Goal: Task Accomplishment & Management: Manage account settings

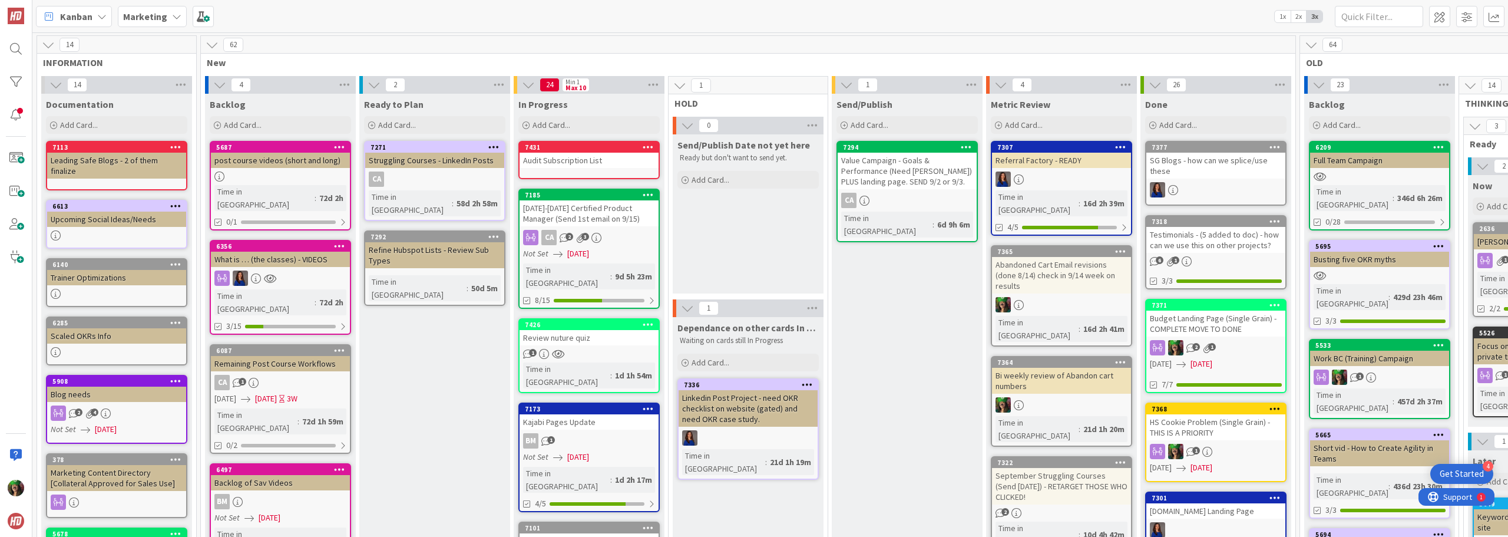
click at [151, 20] on b "Marketing" at bounding box center [145, 17] width 44 height 12
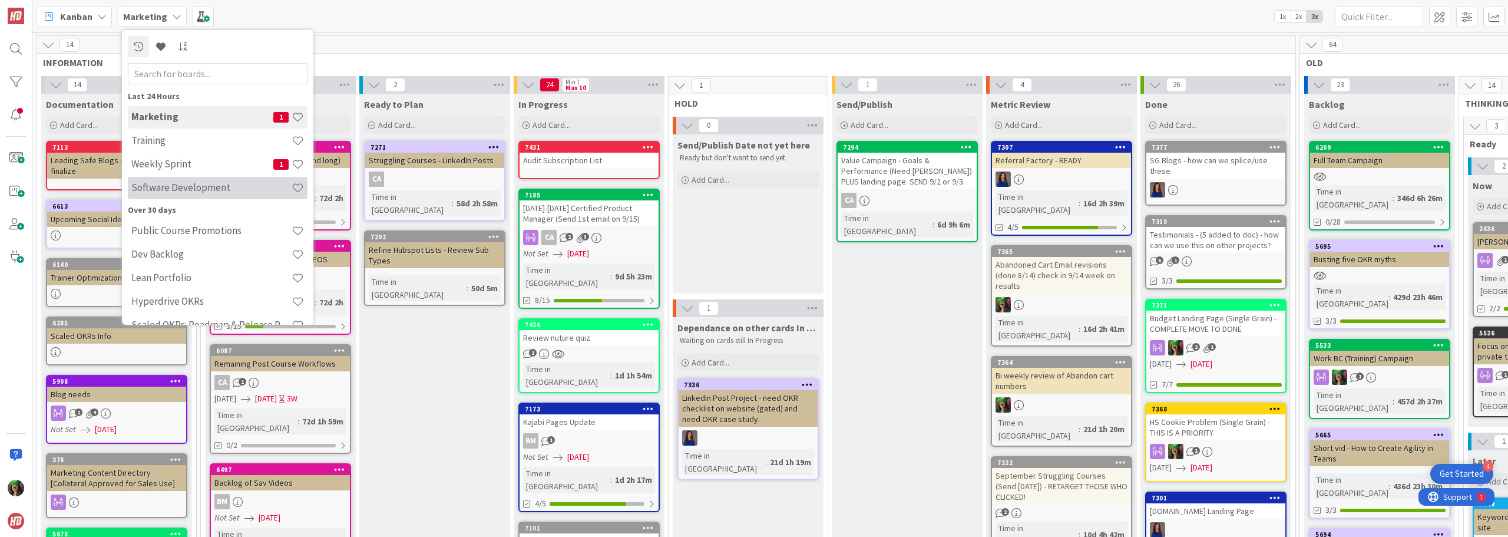
click at [160, 178] on div "Software Development" at bounding box center [218, 188] width 180 height 22
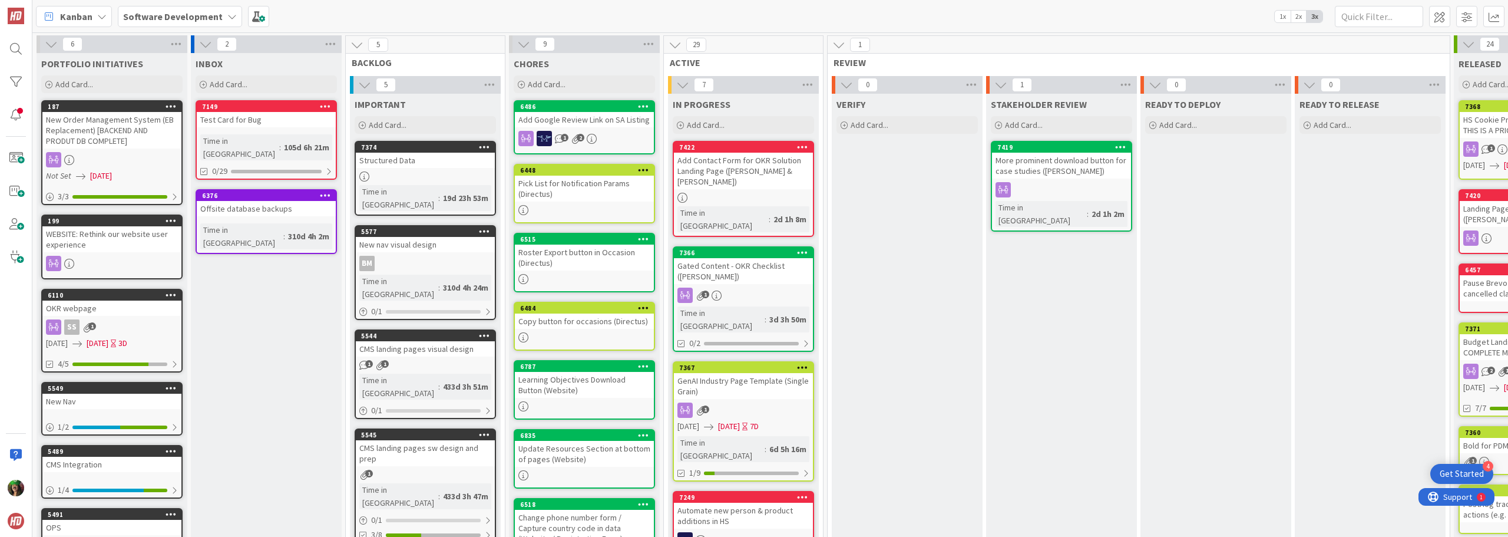
click at [184, 12] on b "Software Development" at bounding box center [173, 17] width 100 height 12
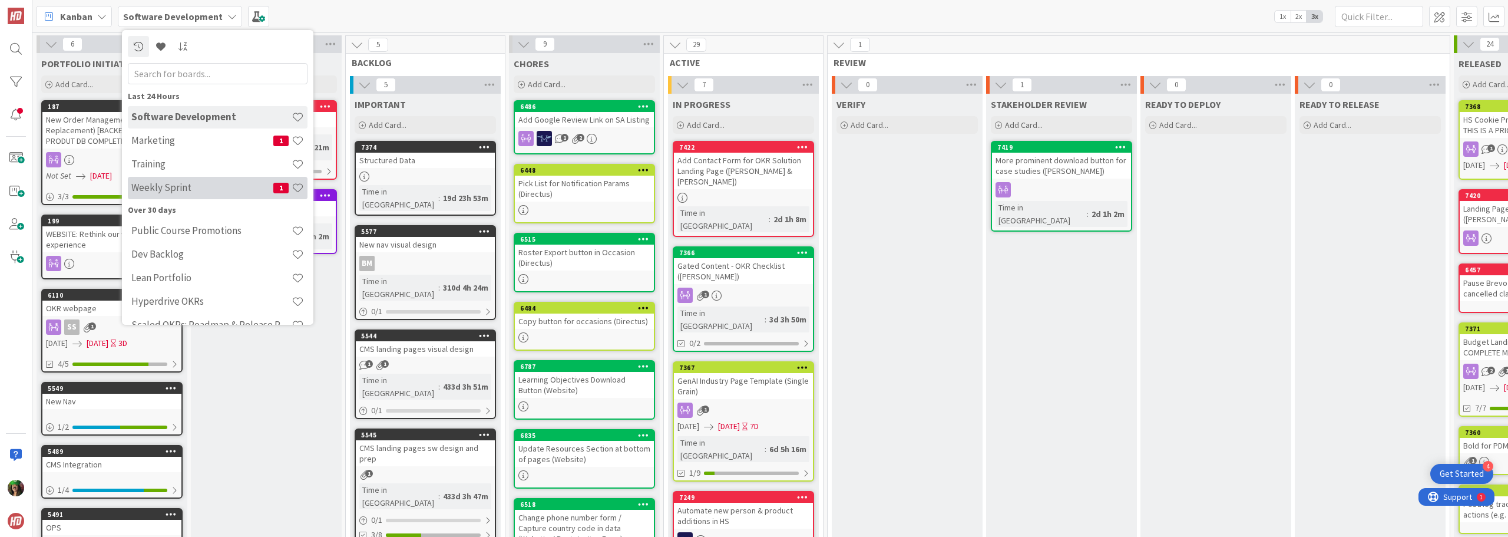
click at [187, 183] on h4 "Weekly Sprint" at bounding box center [202, 187] width 142 height 12
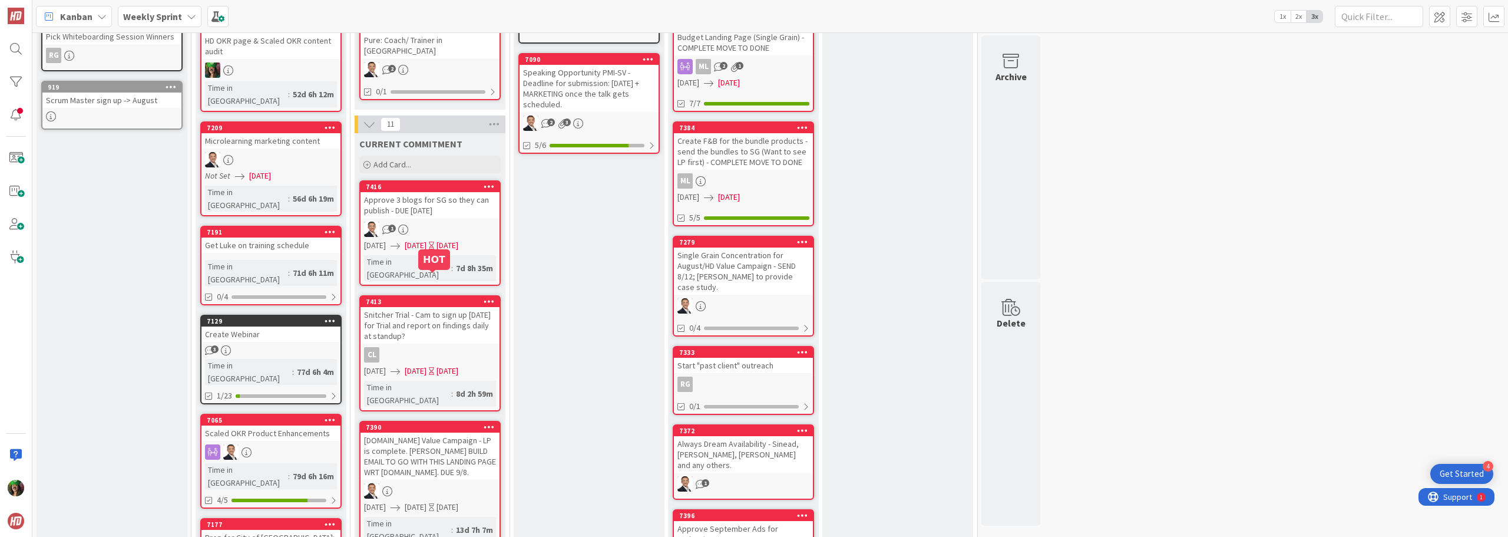
scroll to position [295, 0]
click at [425, 316] on div "Snitcher Trial - Cam to sign up [DATE] for Trial and report on findings daily a…" at bounding box center [430, 324] width 139 height 37
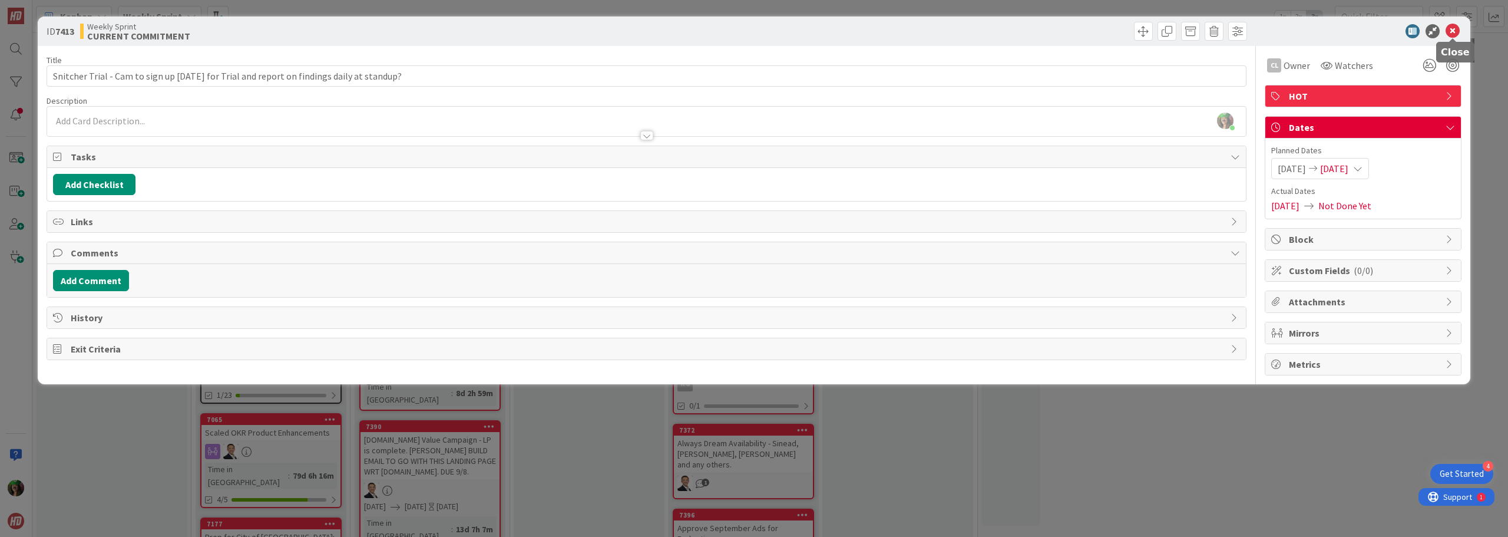
click at [1451, 31] on icon at bounding box center [1453, 31] width 14 height 14
click at [1451, 31] on div "Kanban Weekly Sprint 1x 2x 3x" at bounding box center [770, 16] width 1476 height 32
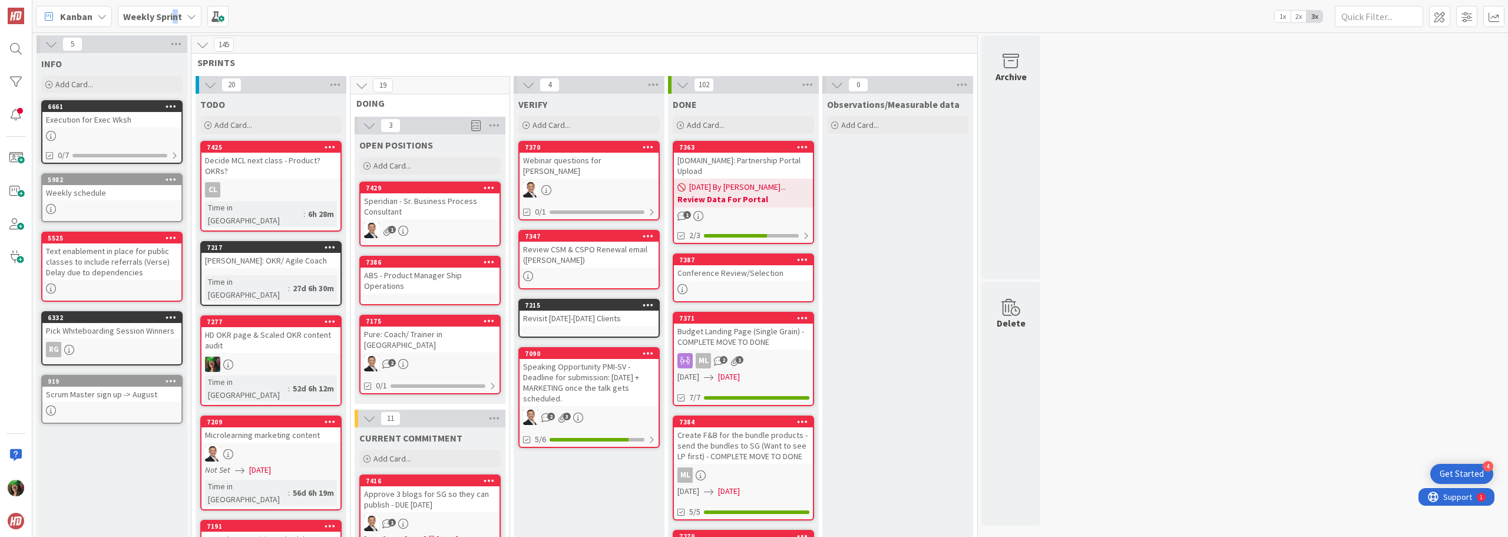
click at [174, 19] on b "Weekly Sprint" at bounding box center [152, 17] width 59 height 12
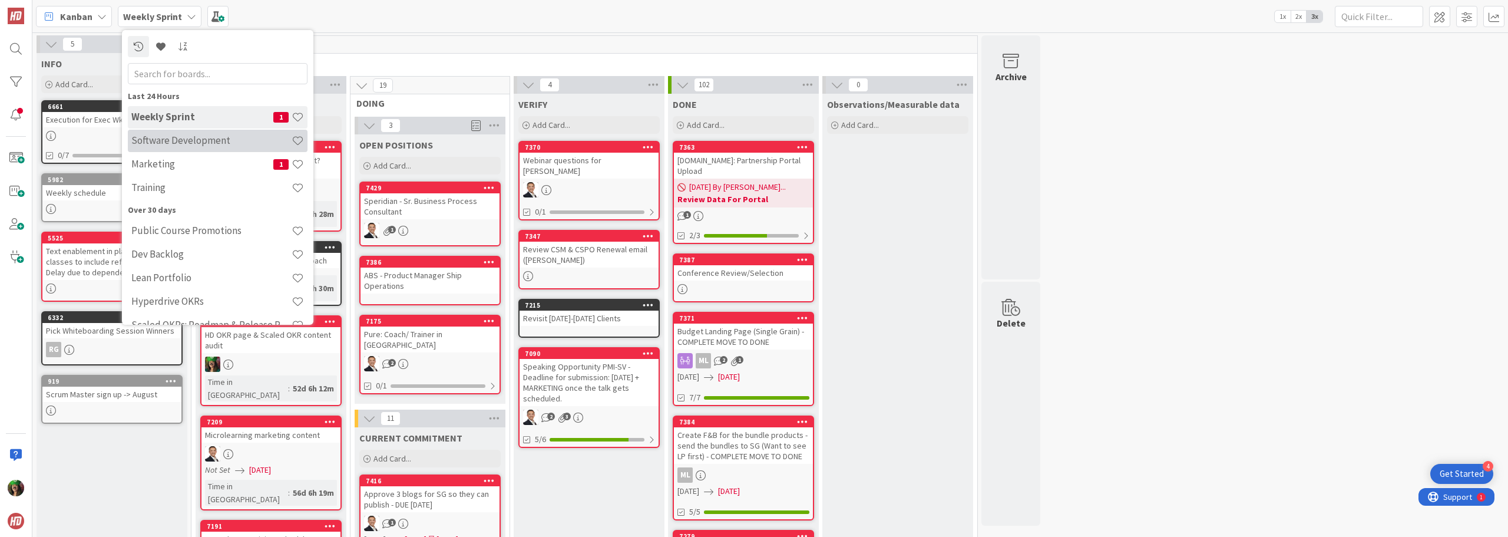
click at [178, 141] on h4 "Software Development" at bounding box center [211, 140] width 160 height 12
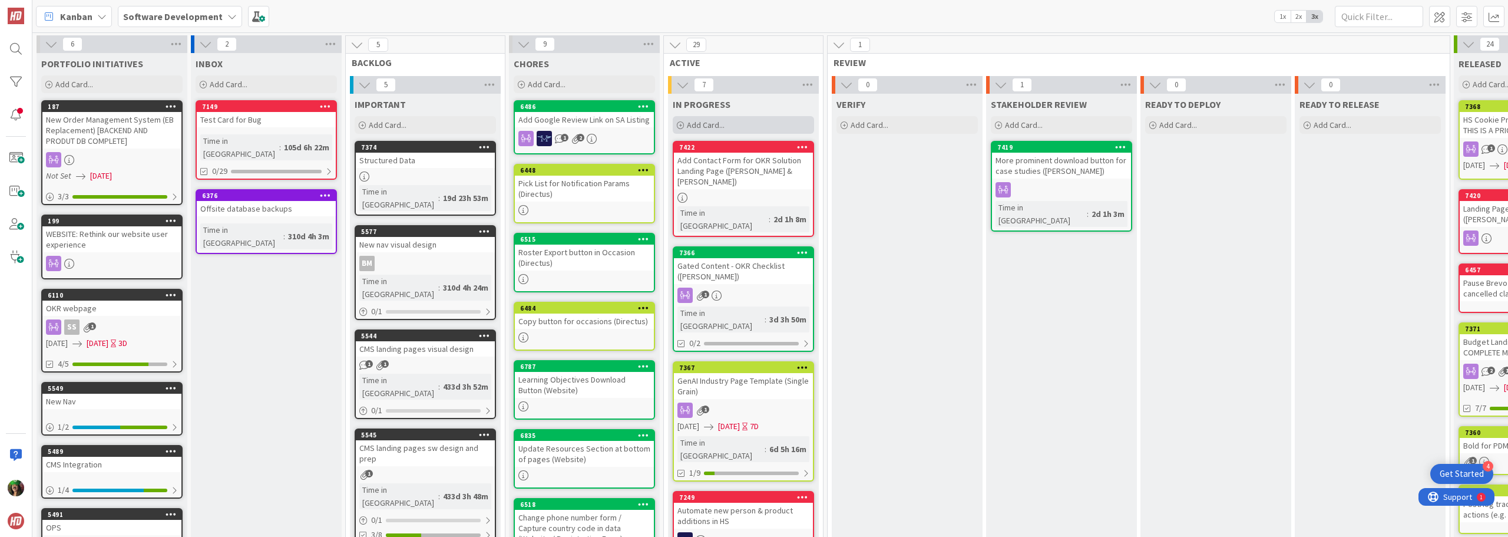
click at [747, 121] on div "Add Card..." at bounding box center [743, 125] width 141 height 18
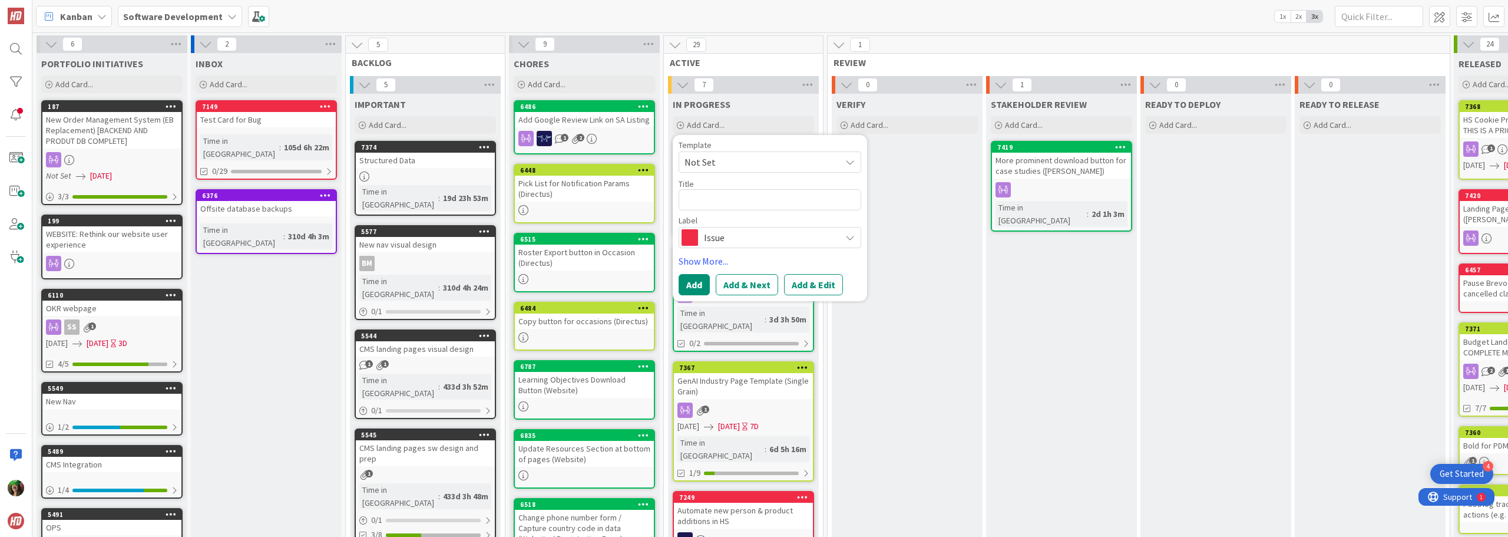
click at [743, 234] on span "Issue" at bounding box center [769, 237] width 131 height 16
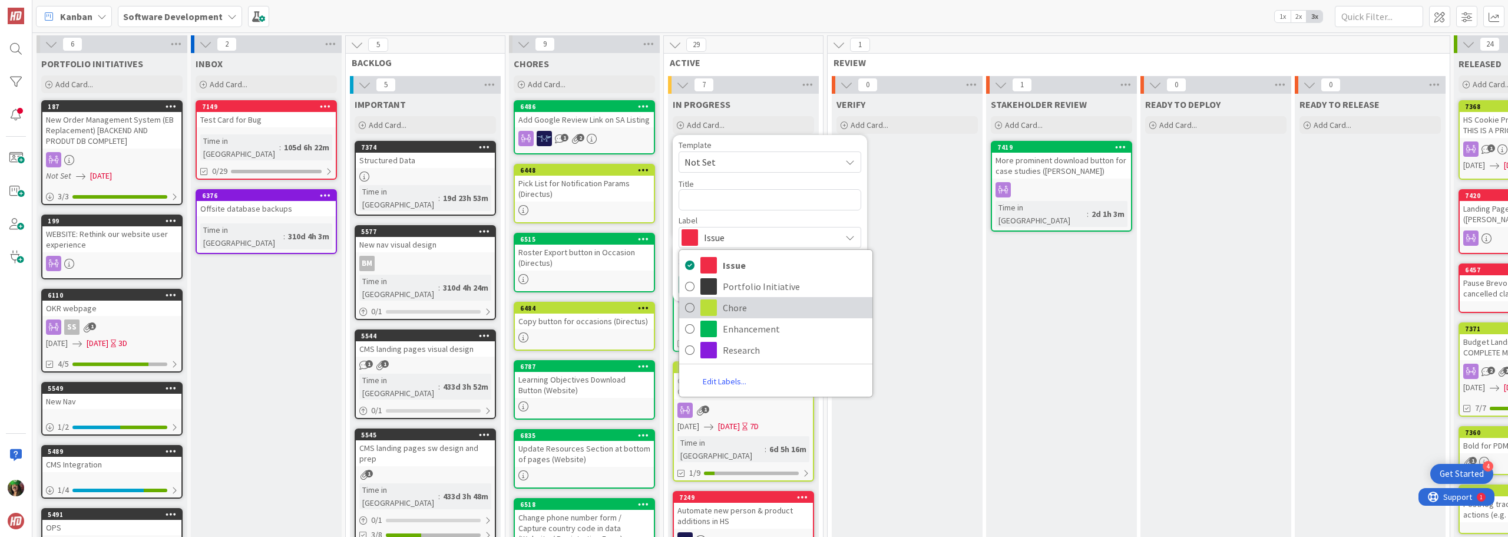
click at [782, 316] on span "Chore" at bounding box center [795, 308] width 144 height 18
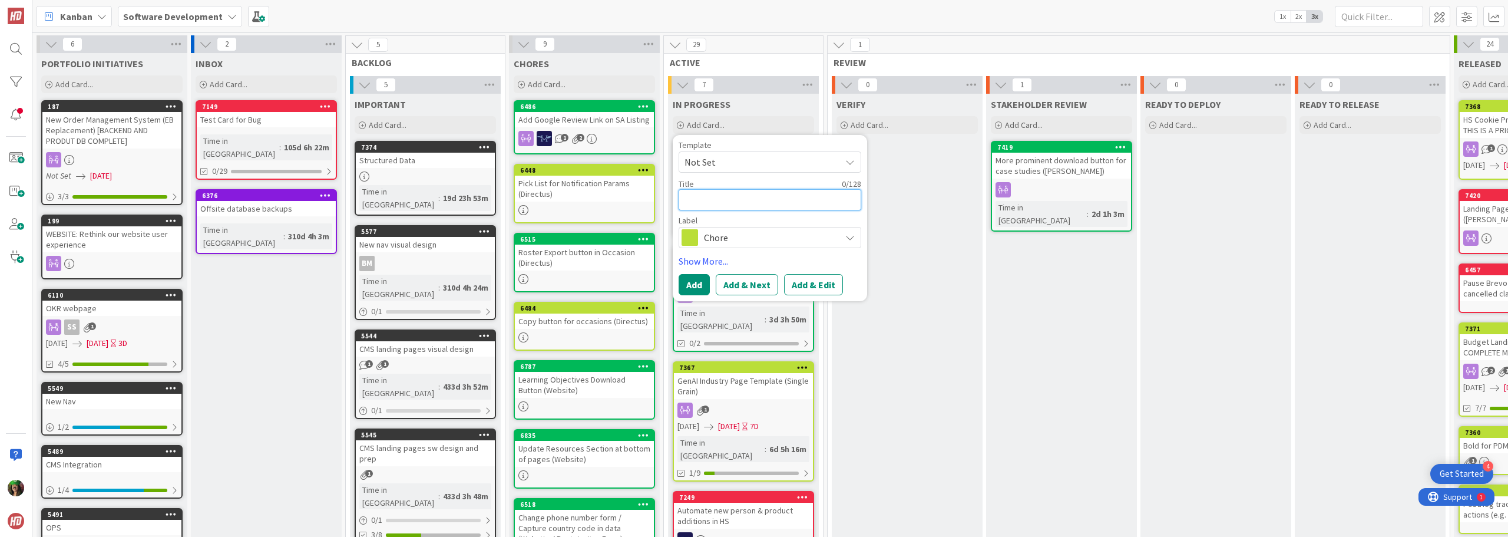
click at [737, 206] on textarea at bounding box center [770, 199] width 183 height 21
type textarea "x"
type textarea "A"
type textarea "x"
type textarea "Ad"
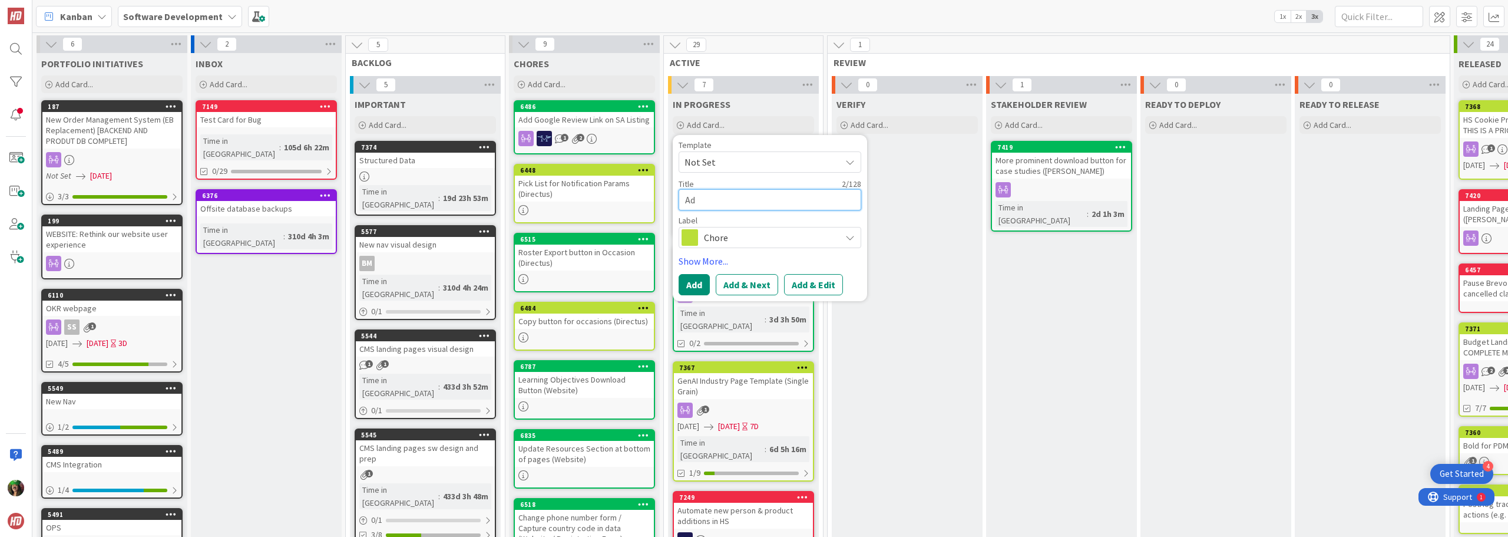
type textarea "x"
type textarea "Add"
type textarea "x"
type textarea "Add"
type textarea "x"
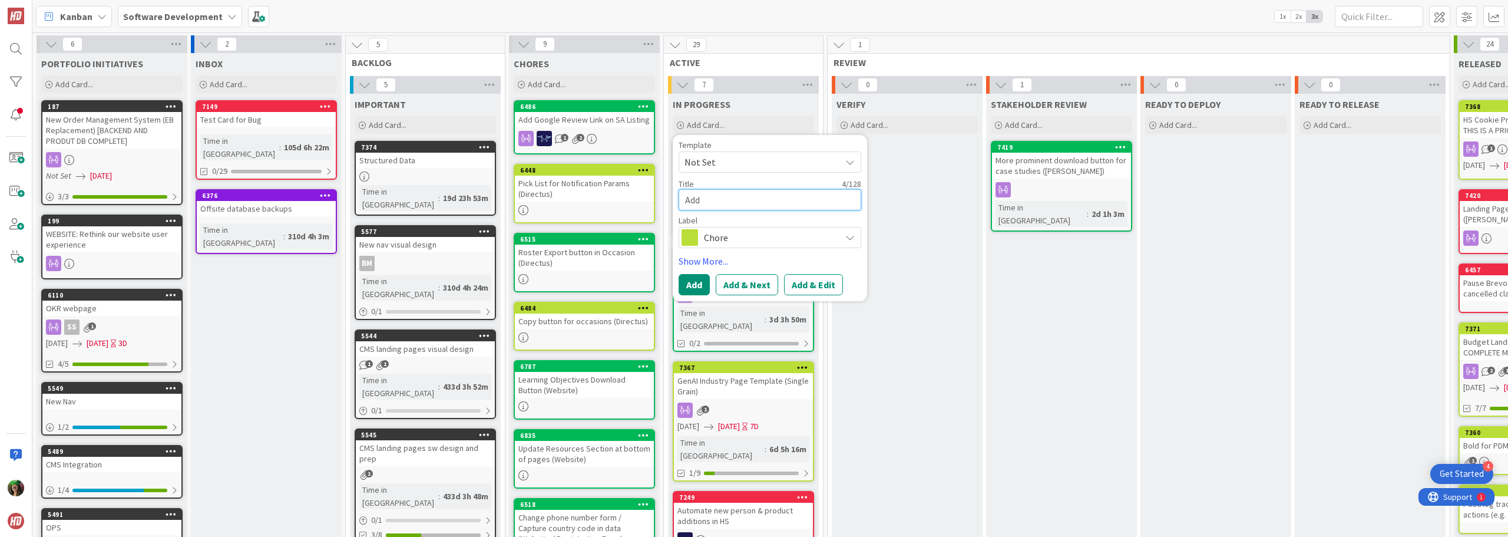
type textarea "Add S"
type textarea "x"
type textarea "Add Sn"
type textarea "x"
type textarea "Add Sni"
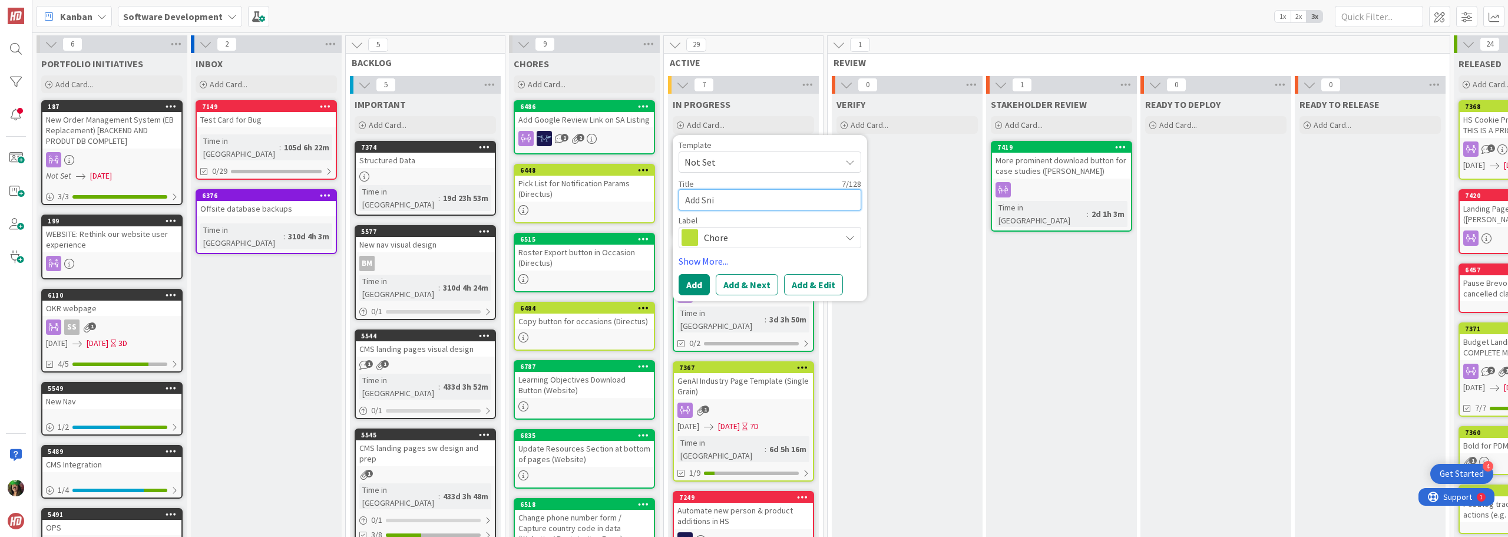
type textarea "x"
type textarea "Add Snit"
type textarea "x"
type textarea "Add [PERSON_NAME]"
type textarea "x"
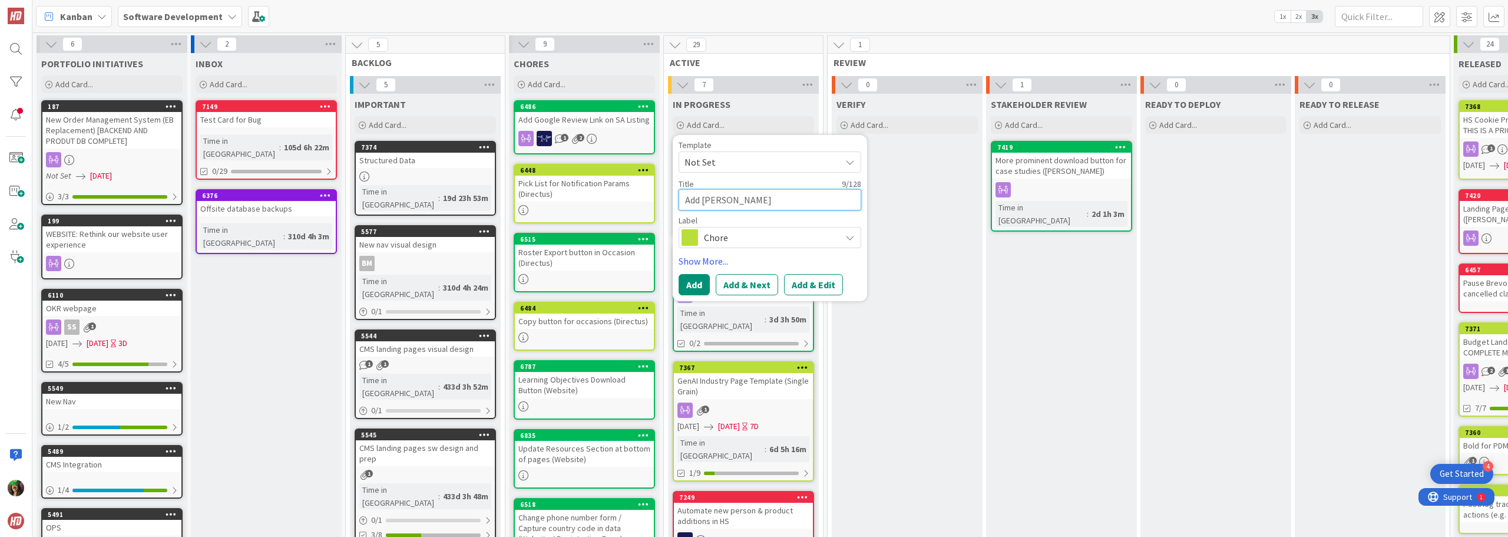
type textarea "Add Snithc"
type textarea "x"
type textarea "Add Snithce"
type textarea "x"
type textarea "Add Snithcer"
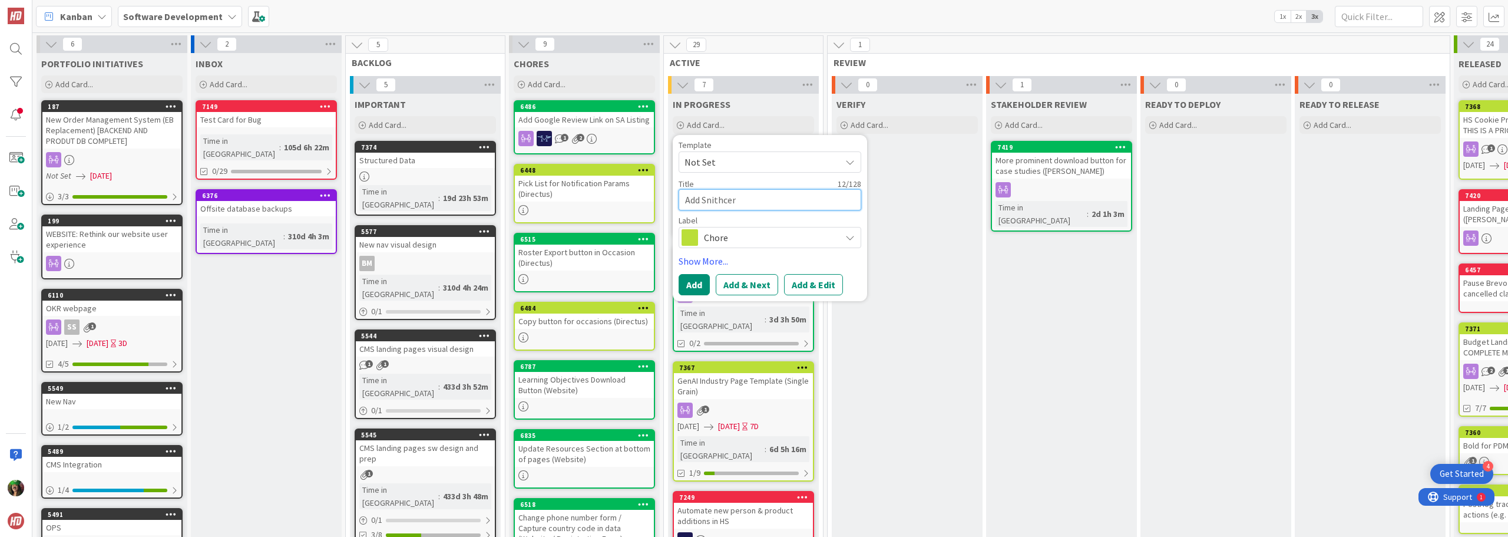
type textarea "x"
type textarea "Add Snithce"
type textarea "x"
type textarea "Add Snithc"
type textarea "x"
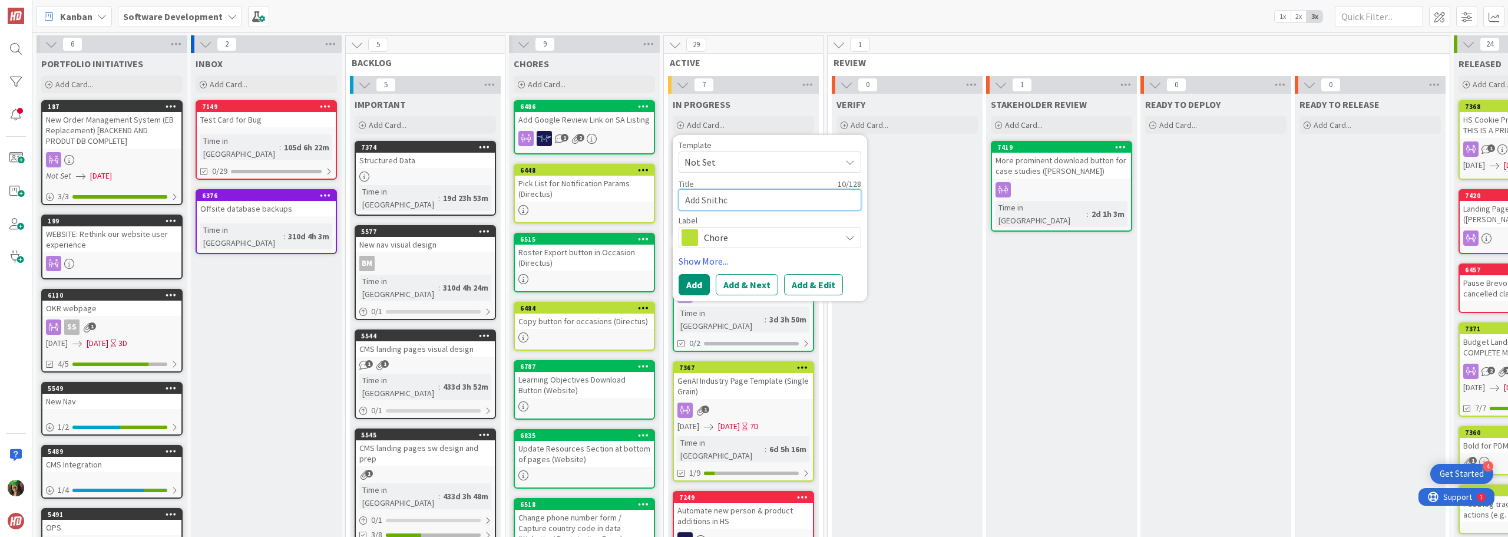
type textarea "Add [PERSON_NAME]"
type textarea "x"
type textarea "Add Snit"
type textarea "x"
type textarea "Add Snitc"
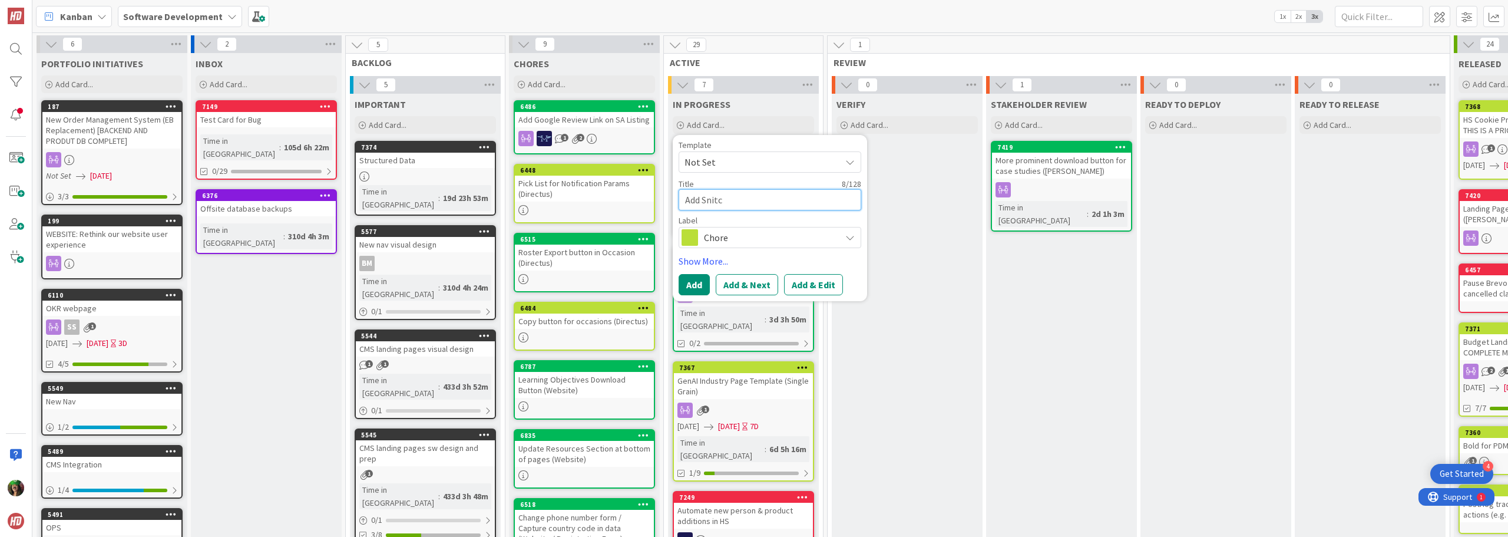
type textarea "x"
type textarea "Add Snitch"
type textarea "x"
type textarea "Add Snitche"
type textarea "x"
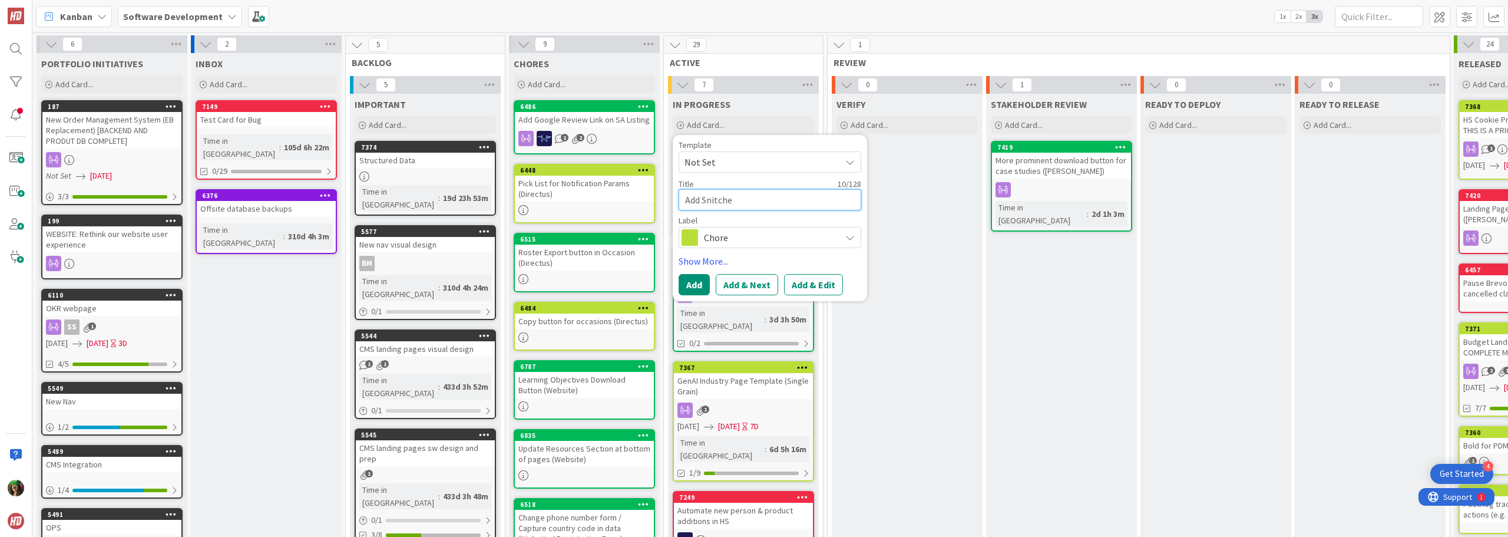
type textarea "Add Snitcher"
type textarea "x"
type textarea "Add Snitcher"
type textarea "x"
type textarea "Add Snitcher t"
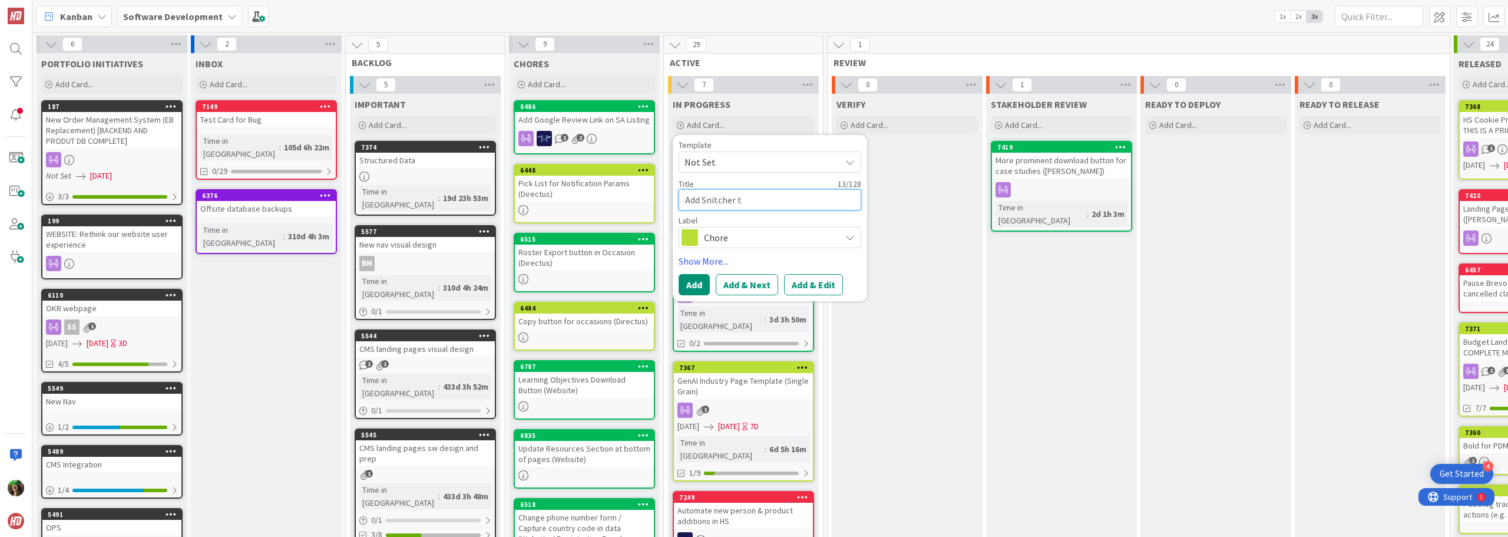
type textarea "x"
type textarea "Add Snitcher to"
type textarea "x"
type textarea "Add Snitcher to"
type textarea "x"
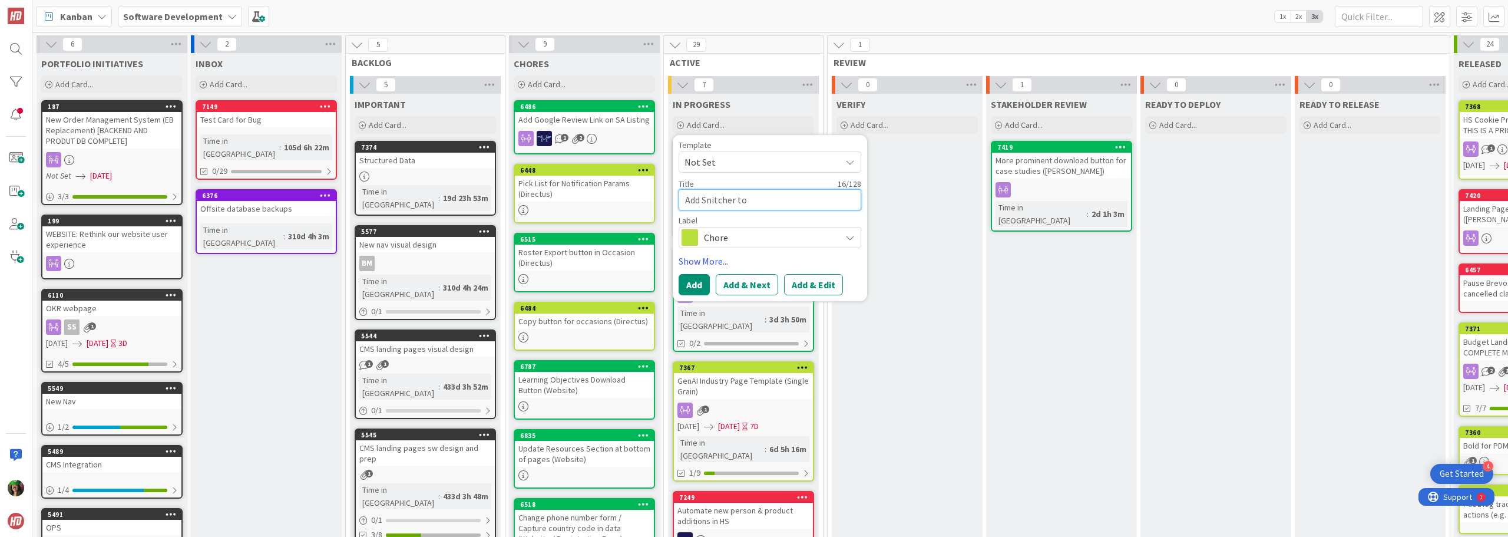
type textarea "Add Snitcher to w"
type textarea "x"
type textarea "Add Snitcher to we"
type textarea "x"
type textarea "Add Snitcher to web"
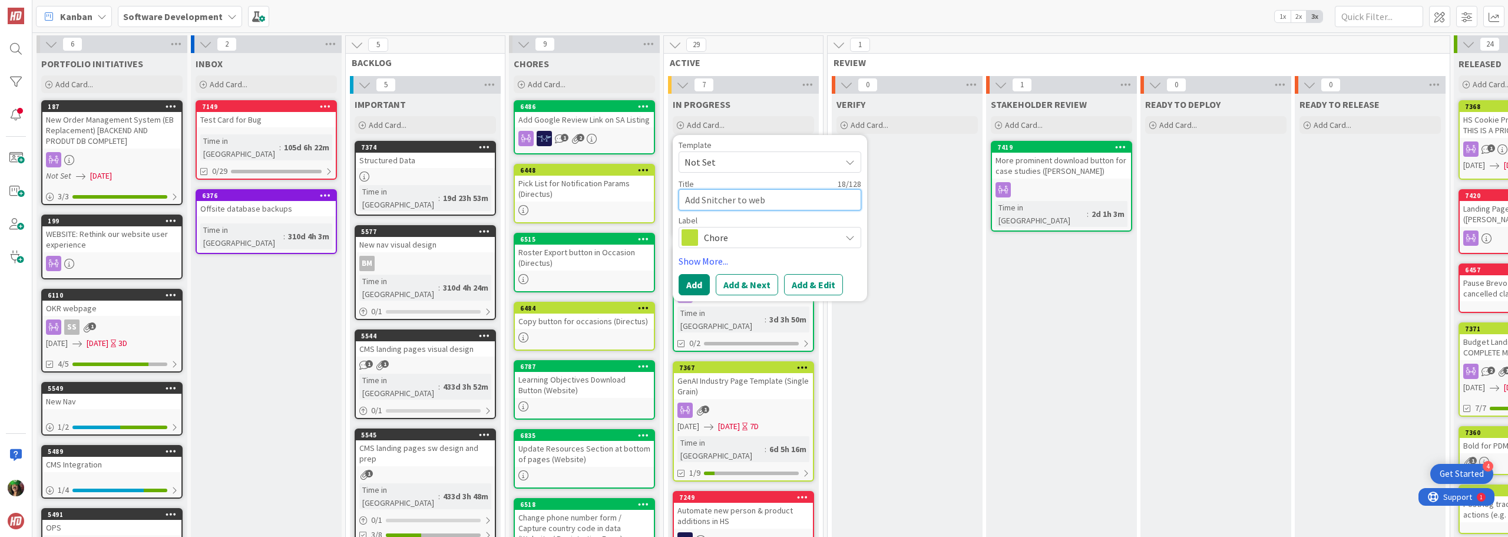
type textarea "x"
type textarea "Add Snitcher to webs"
type textarea "x"
type textarea "Add Snitcher to websi"
type textarea "x"
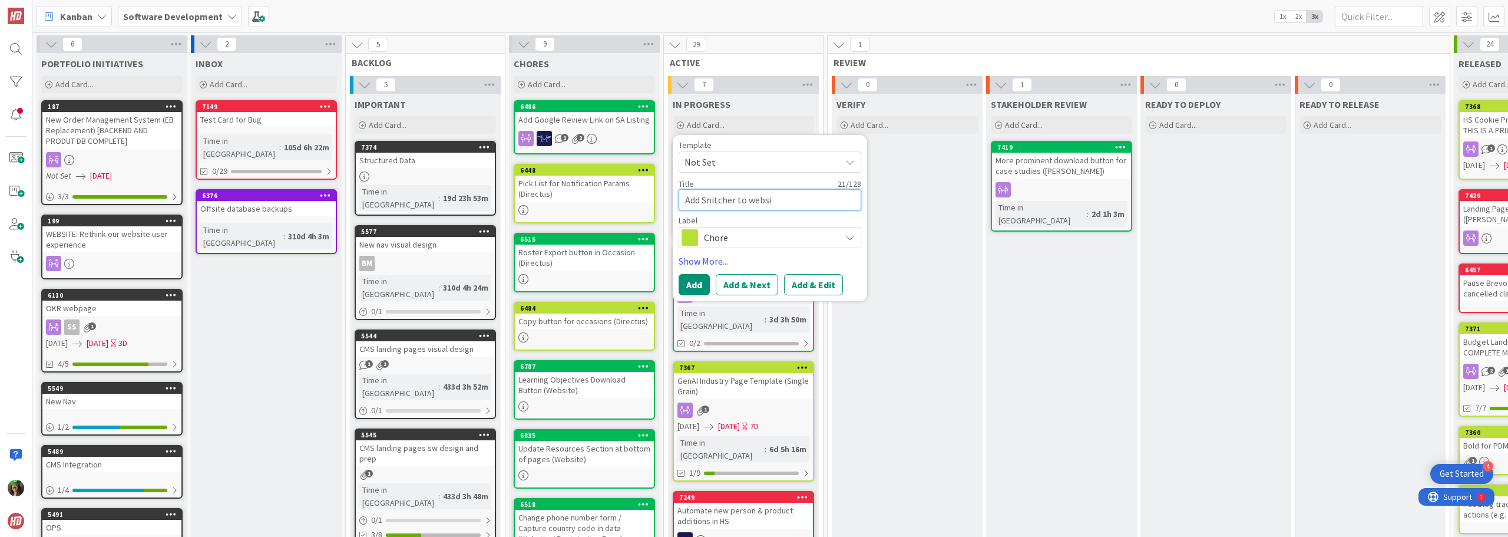
type textarea "Add Snitcher to websit"
type textarea "x"
type textarea "Add Snitcher to website"
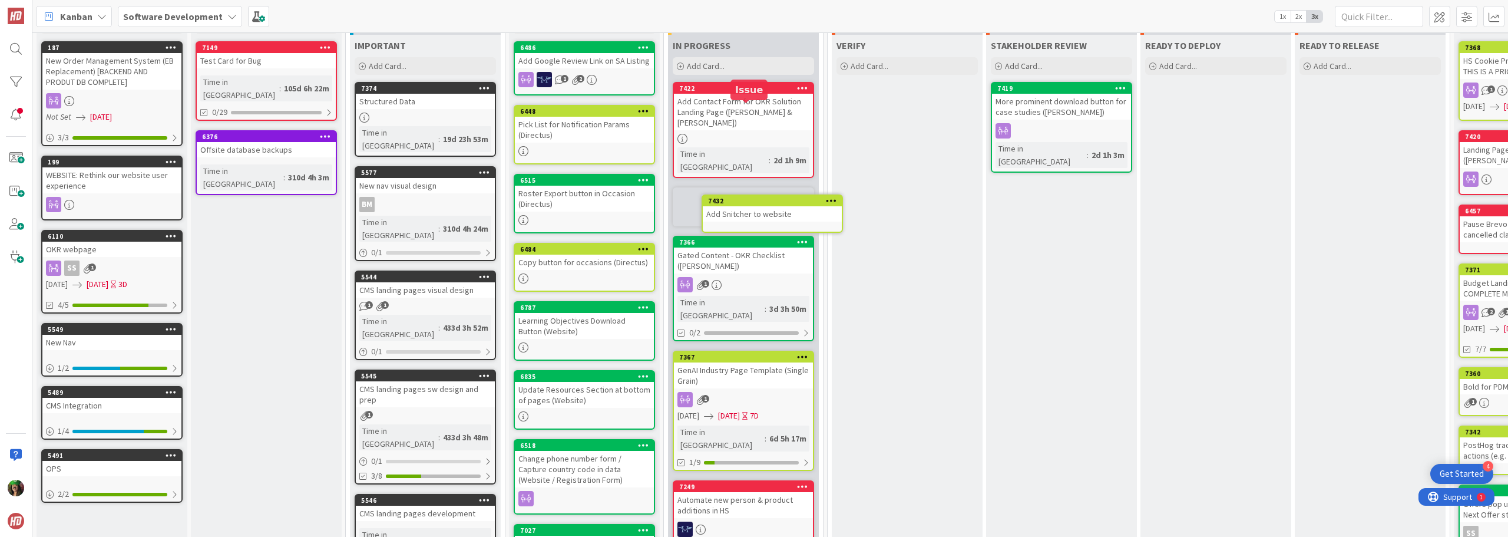
scroll to position [39, 0]
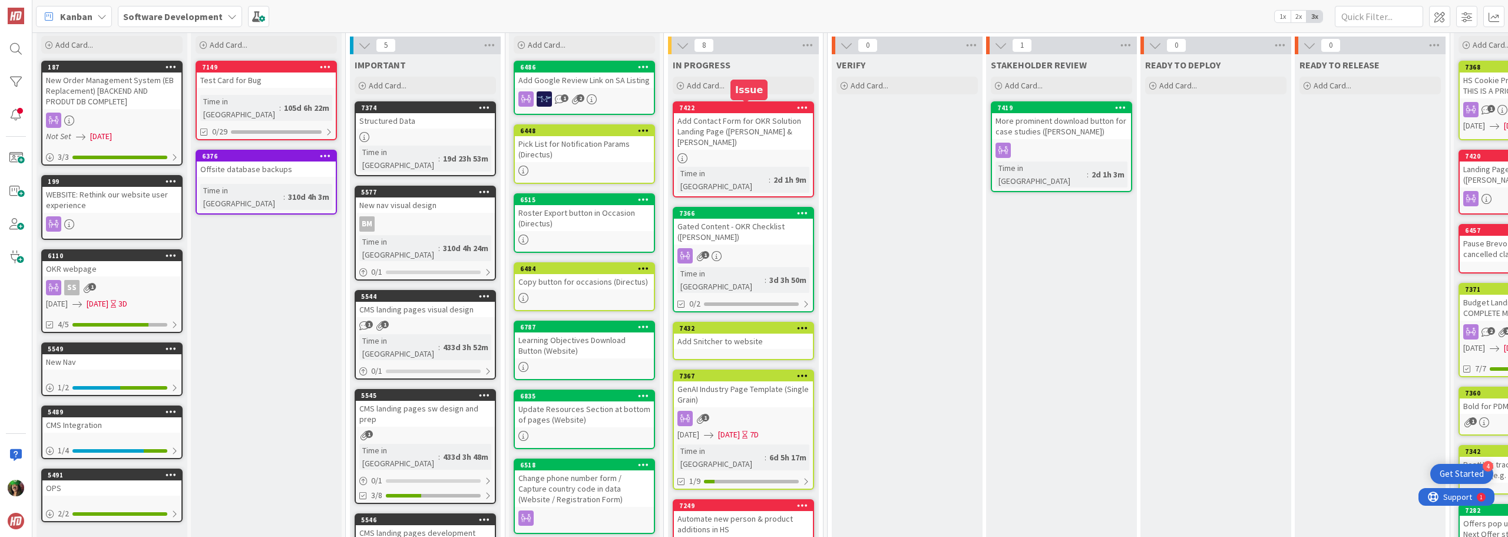
drag, startPoint x: 765, startPoint y: 100, endPoint x: 768, endPoint y: 108, distance: 8.4
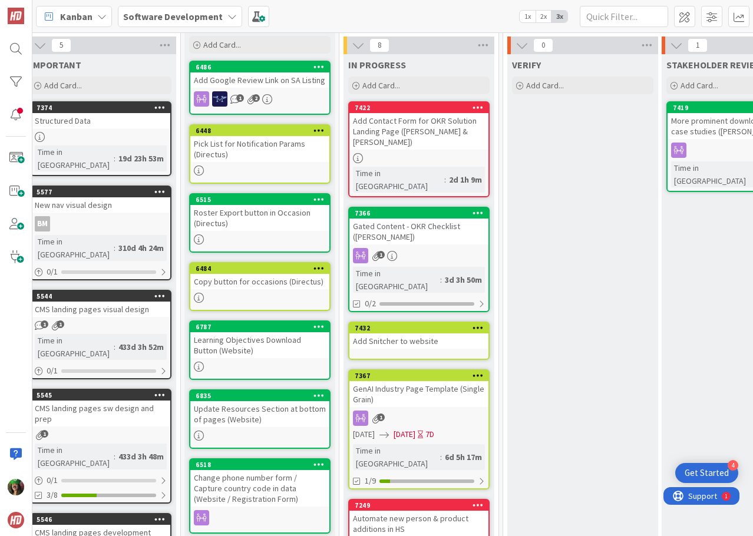
scroll to position [39, 333]
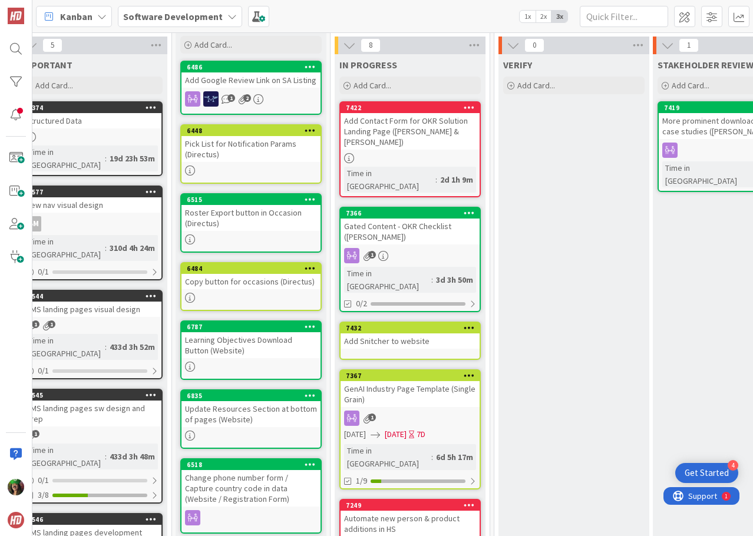
click at [433, 211] on link "7366 Gated Content - OKR Checklist ([PERSON_NAME]) 1 Time in Column : 3d 3h 50m…" at bounding box center [409, 259] width 141 height 105
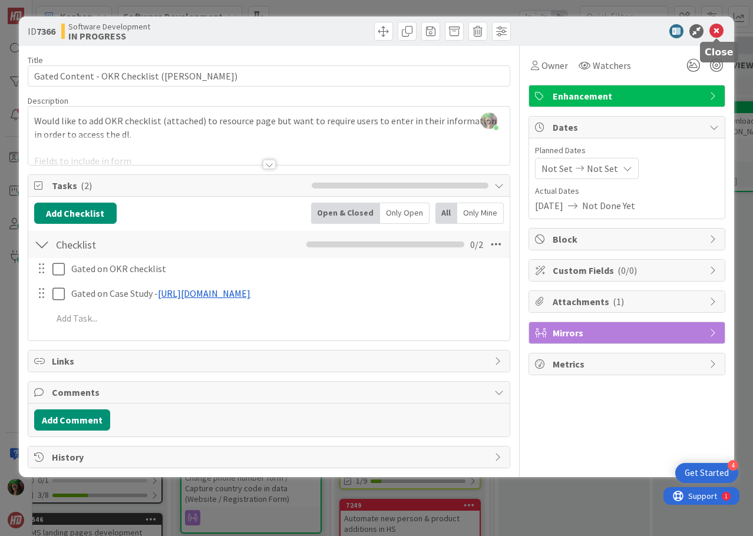
click at [714, 28] on icon at bounding box center [716, 31] width 14 height 14
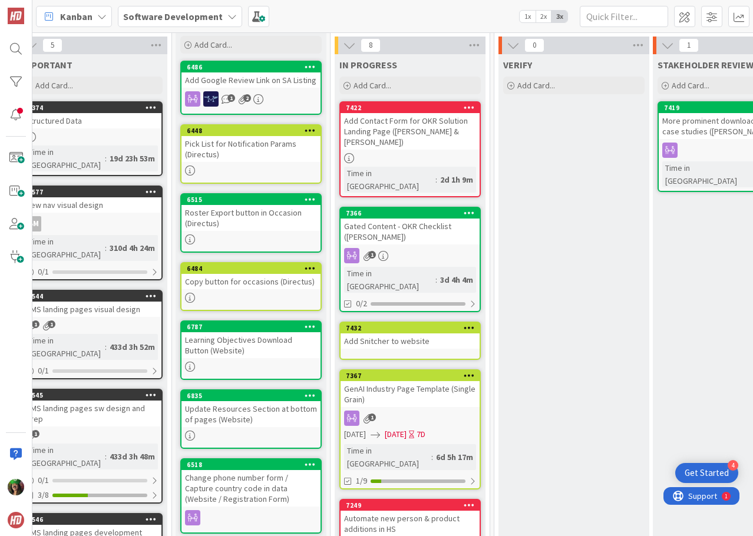
click at [392, 333] on div "Add Snitcher to website" at bounding box center [409, 340] width 139 height 15
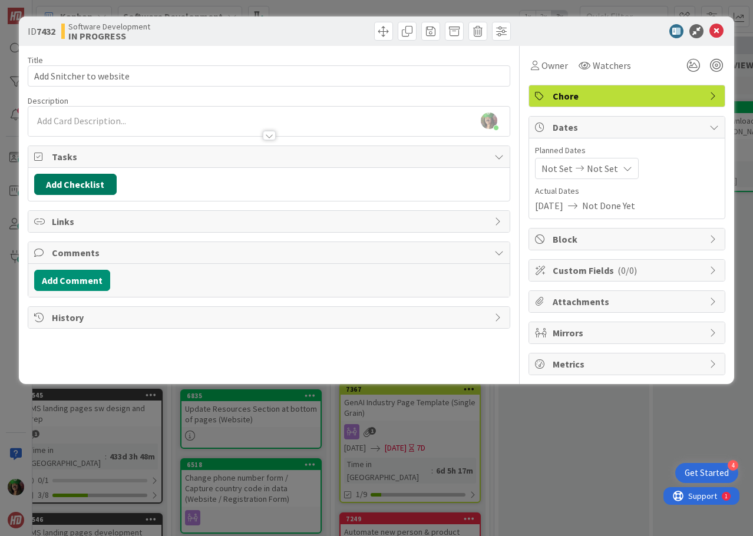
click at [103, 187] on button "Add Checklist" at bounding box center [75, 184] width 82 height 21
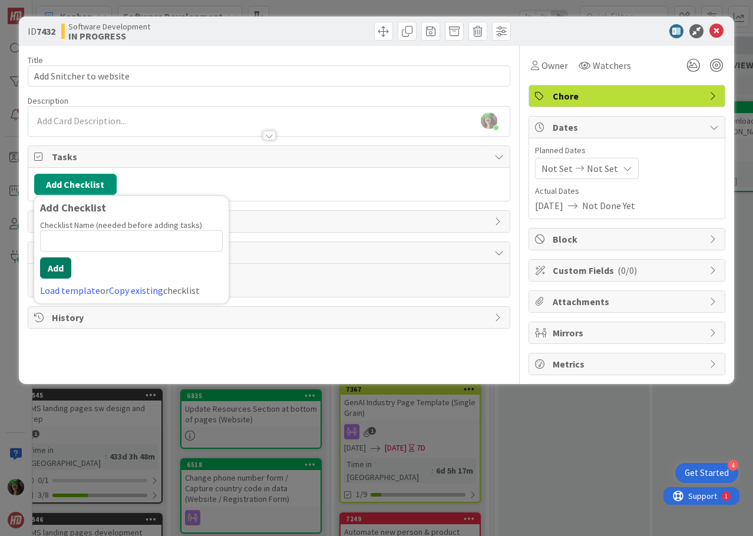
click at [58, 273] on button "Add" at bounding box center [55, 267] width 31 height 21
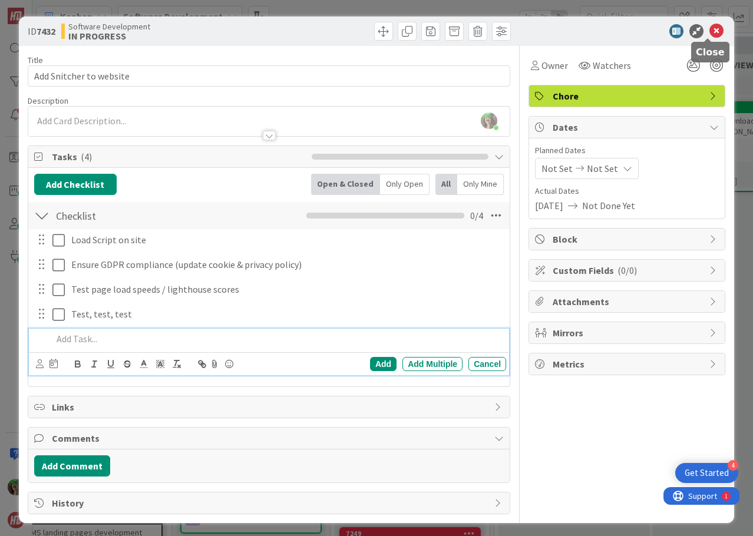
click at [710, 31] on icon at bounding box center [716, 31] width 14 height 14
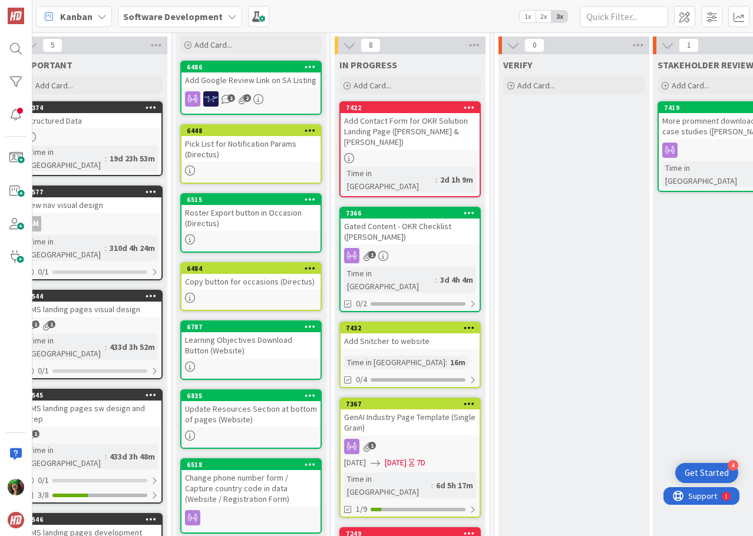
click at [421, 333] on div "Add Snitcher to website" at bounding box center [409, 340] width 139 height 15
click at [421, 299] on div "6 PORTFOLIO INITIATIVES Add Card... 187 New Order Management System (EB Replace…" at bounding box center [392, 284] width 720 height 504
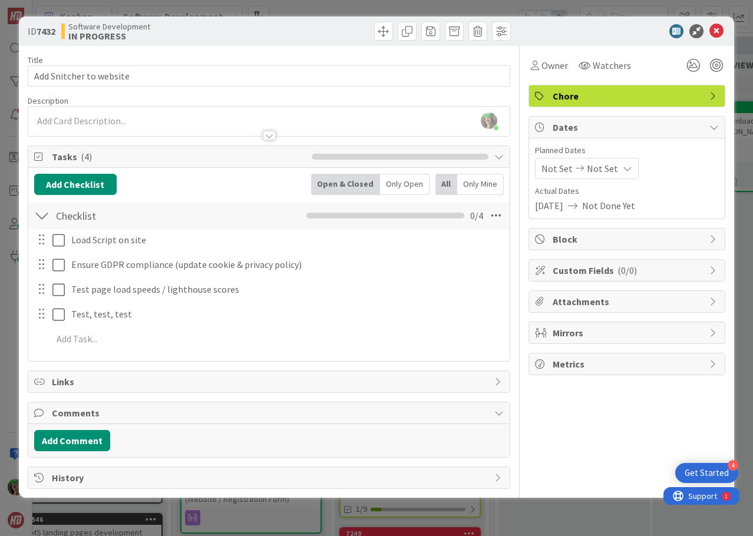
click at [560, 163] on span "Not Set" at bounding box center [556, 168] width 31 height 14
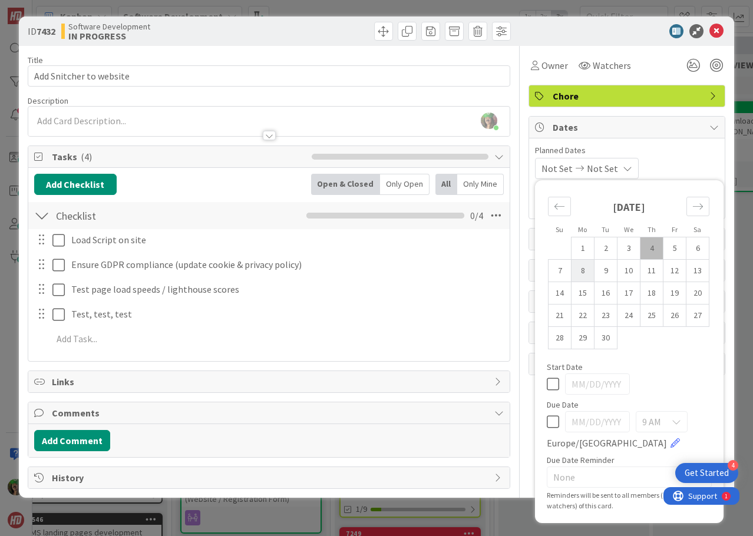
click at [587, 270] on td "8" at bounding box center [582, 271] width 23 height 22
type input "[DATE]"
click at [587, 270] on td "8" at bounding box center [582, 271] width 23 height 22
type input "[DATE]"
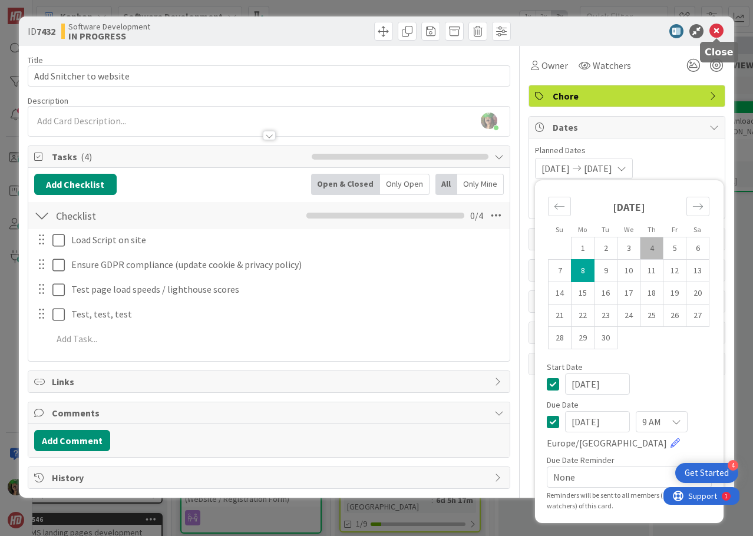
click at [719, 34] on icon at bounding box center [716, 31] width 14 height 14
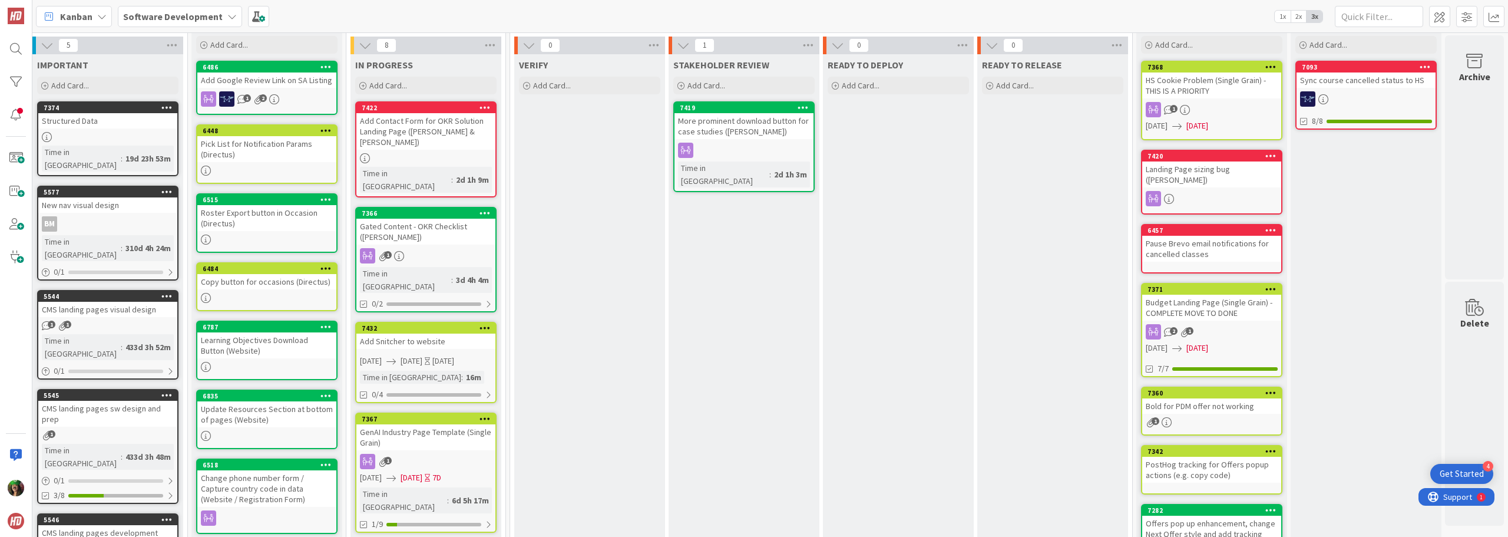
scroll to position [39, 326]
click at [197, 18] on b "Software Development" at bounding box center [173, 17] width 100 height 12
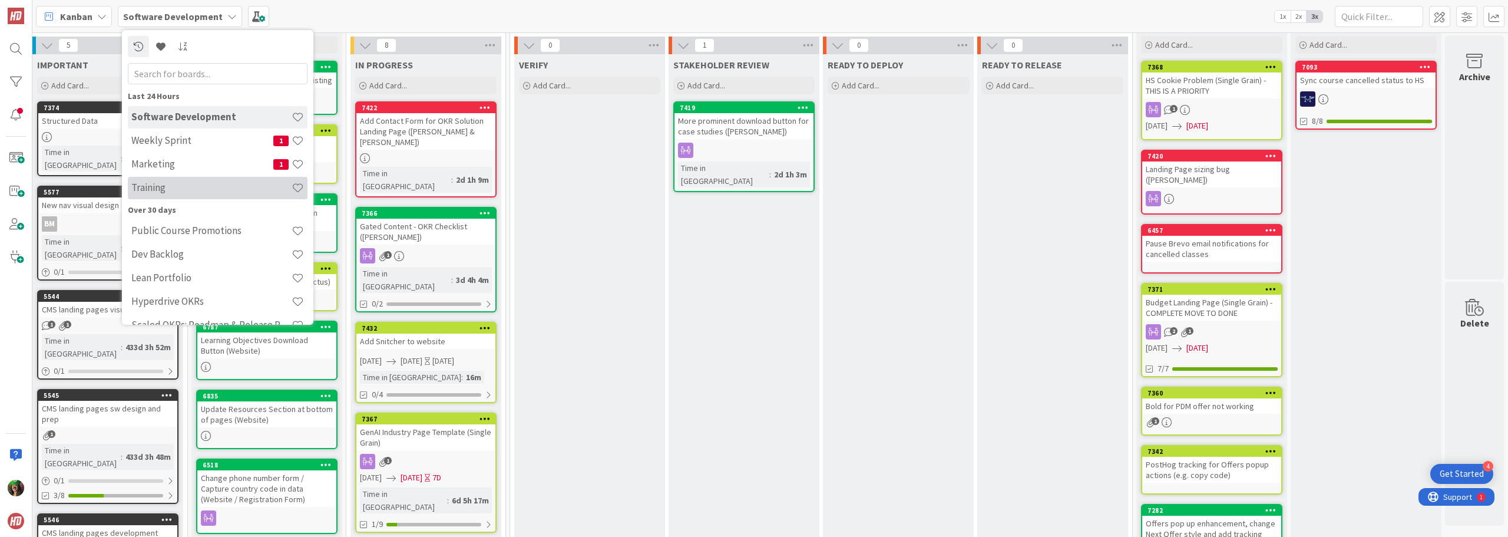
click at [174, 194] on div "Training" at bounding box center [218, 188] width 180 height 22
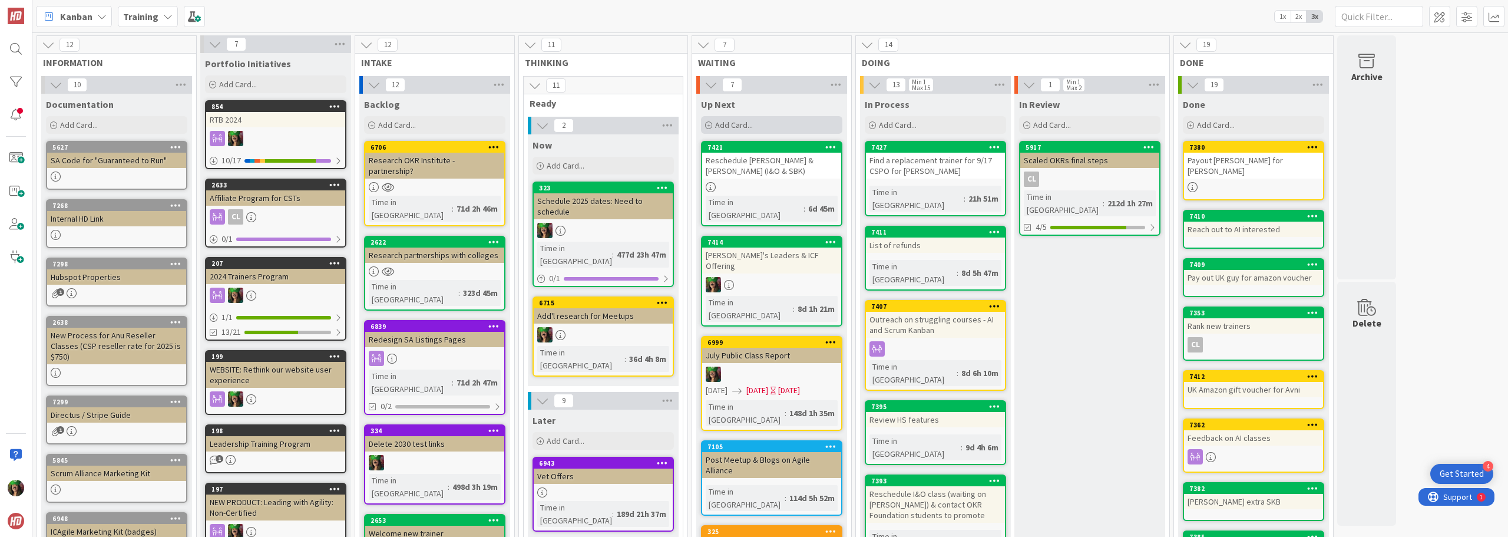
click at [752, 125] on span "Add Card..." at bounding box center [734, 125] width 38 height 11
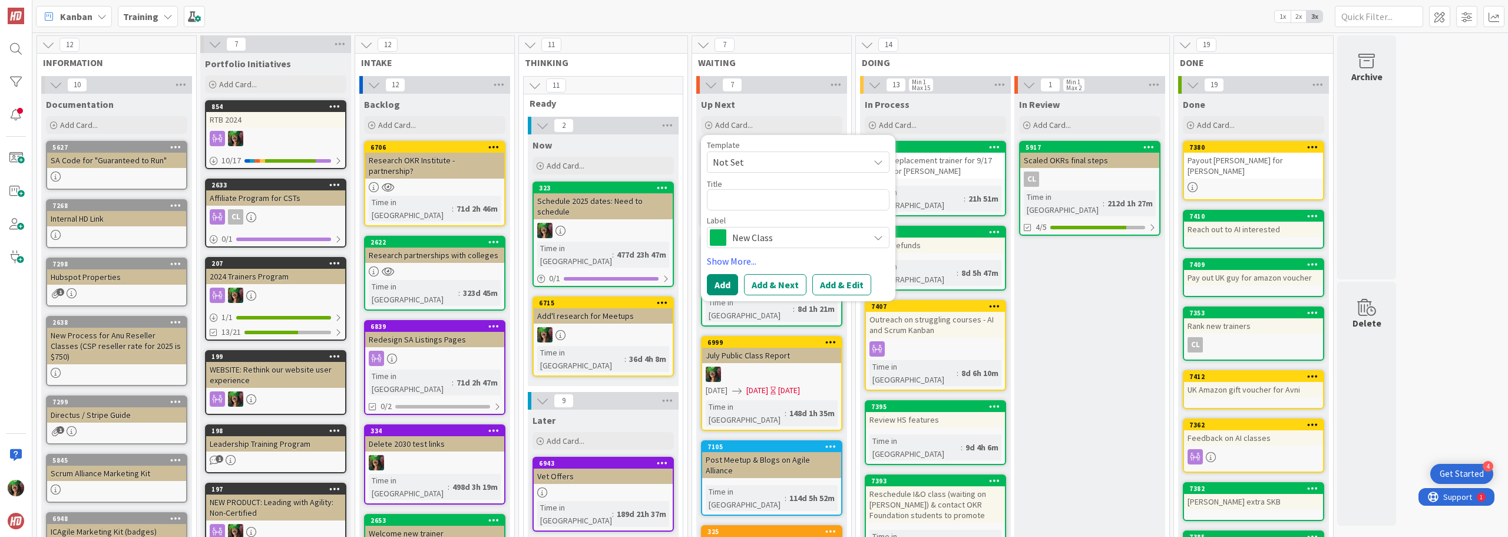
click at [742, 236] on span "New Class" at bounding box center [797, 237] width 131 height 16
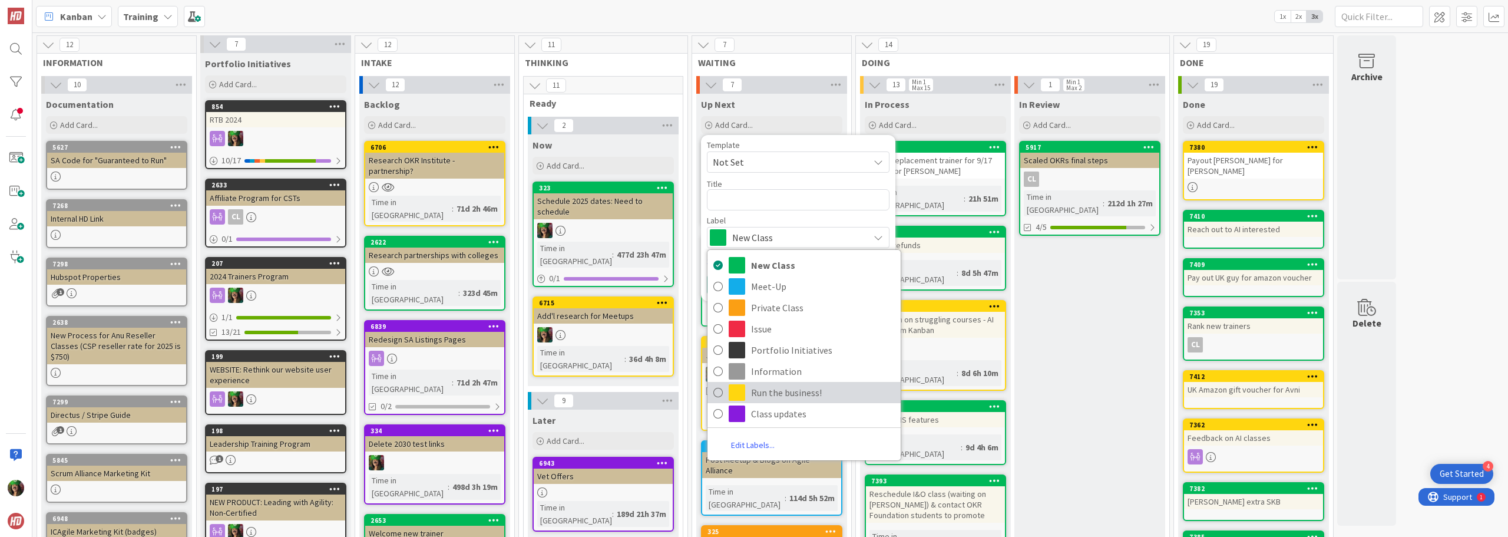
click at [773, 394] on span "Run the business!" at bounding box center [823, 392] width 144 height 18
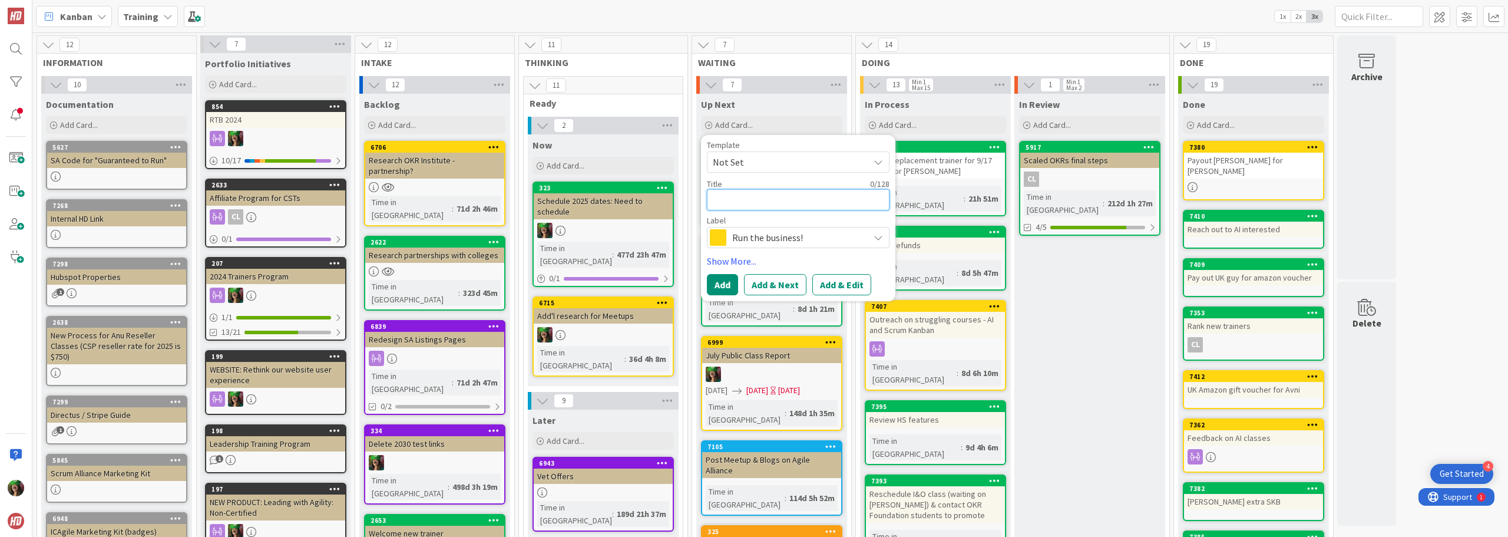
click at [746, 207] on textarea at bounding box center [798, 199] width 183 height 21
type textarea "F"
type textarea "x"
type textarea "Fo"
type textarea "x"
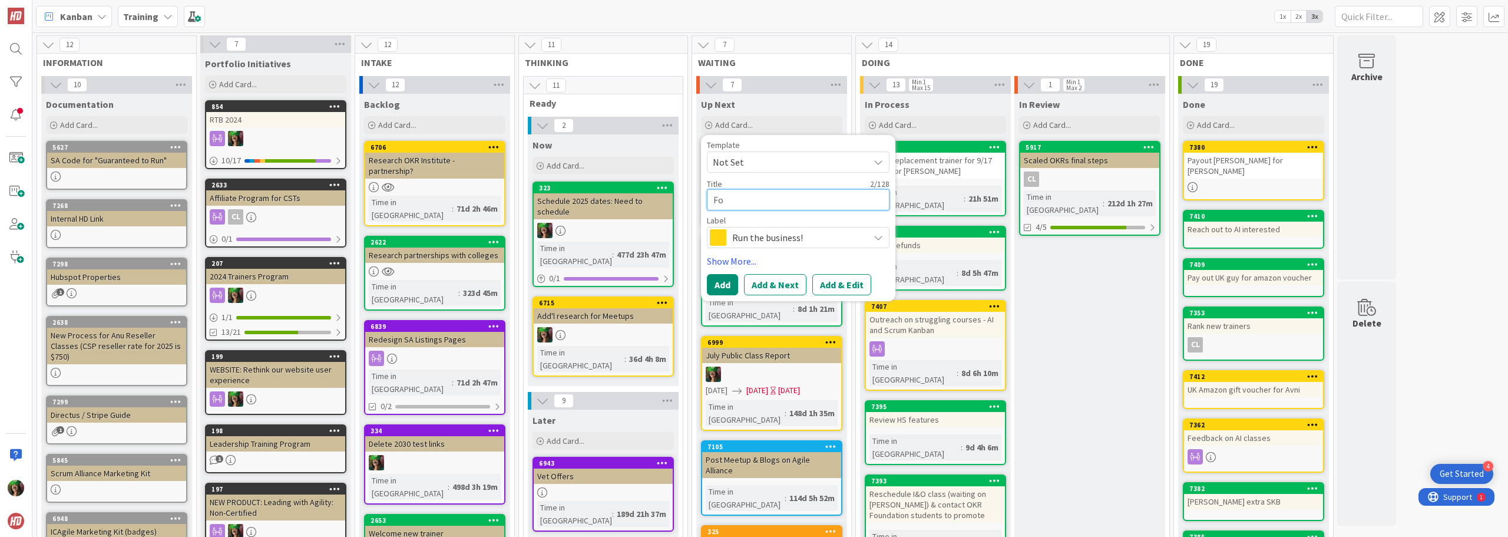
type textarea "Fol"
type textarea "x"
type textarea "Foll"
type textarea "x"
type textarea "Follo"
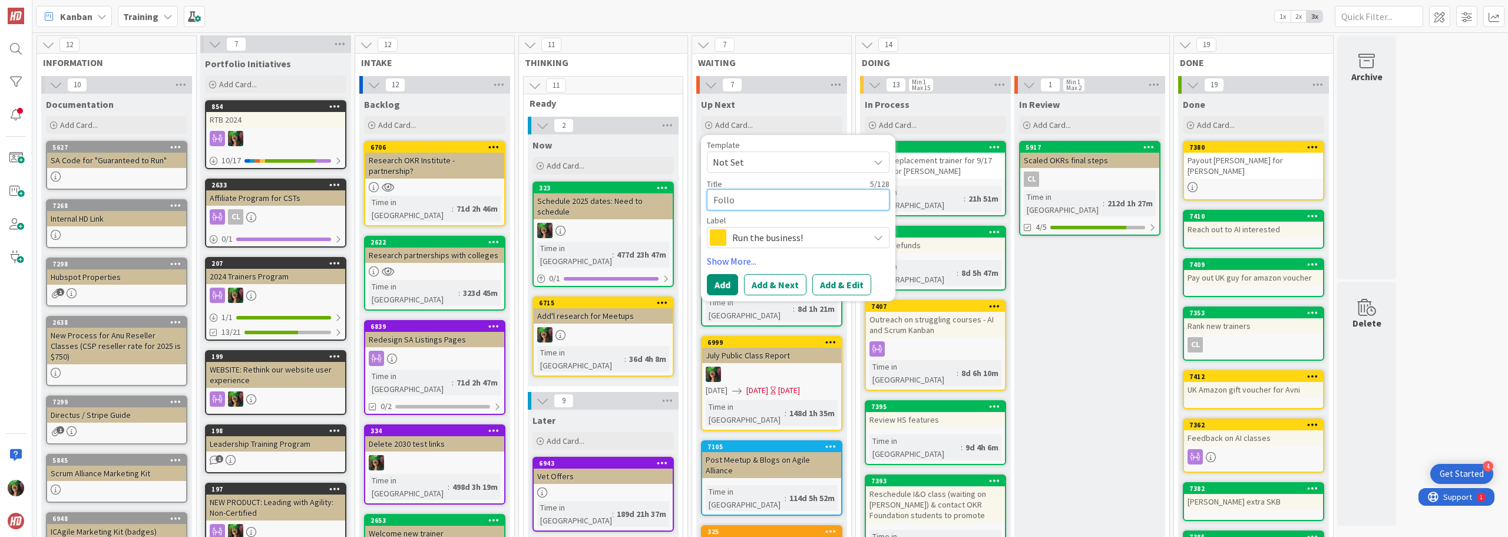
type textarea "x"
type textarea "Follow"
type textarea "x"
type textarea "Followu"
type textarea "x"
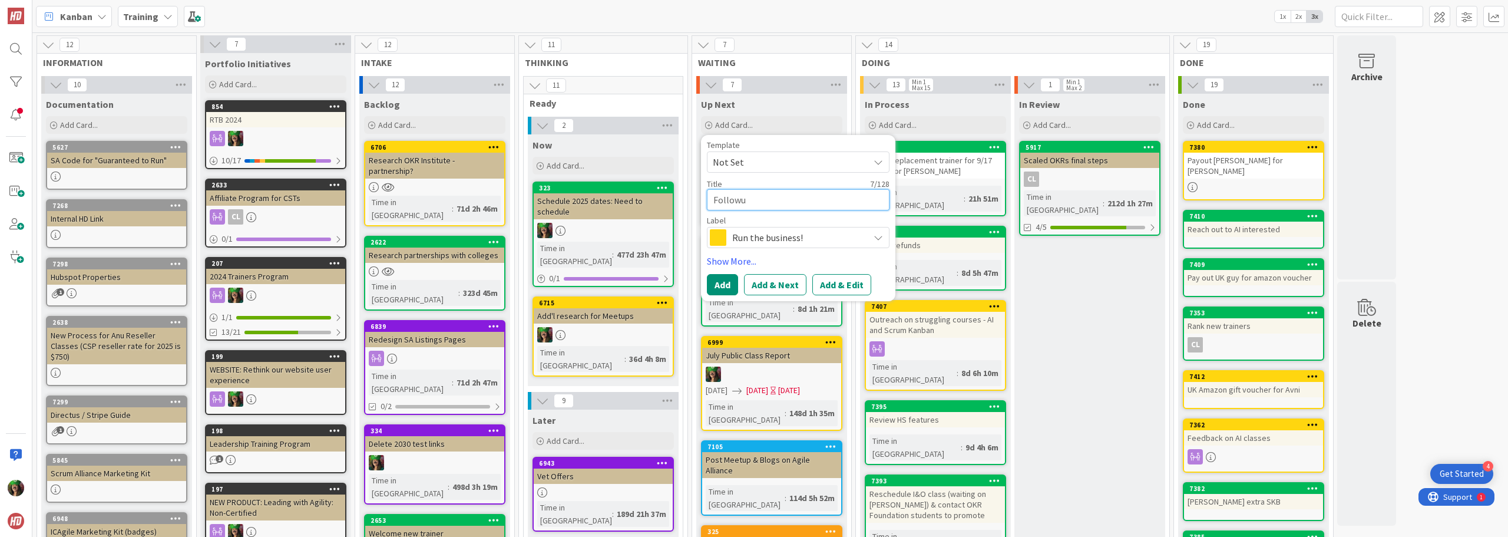
type textarea "Followup"
type textarea "x"
type textarea "Followup"
type textarea "x"
type textarea "Followup w"
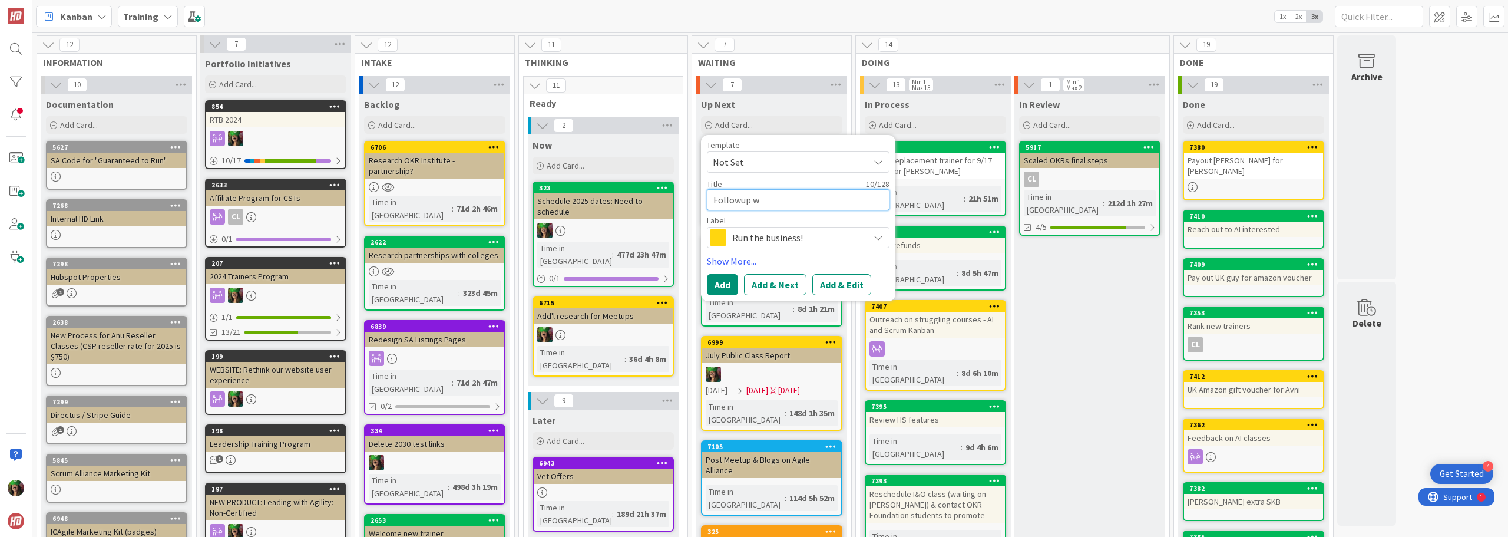
type textarea "x"
type textarea "Followup wi"
type textarea "x"
type textarea "Followup wit"
type textarea "x"
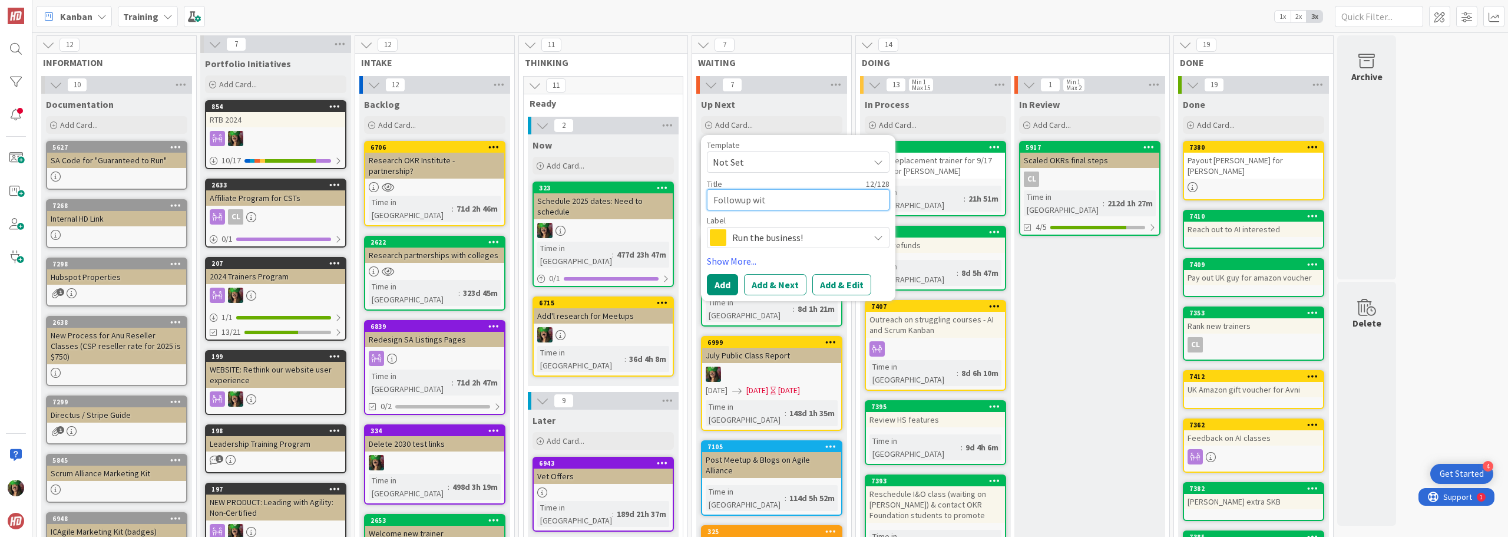
type textarea "Followup wi"
type textarea "x"
type textarea "Followup w"
type textarea "x"
type textarea "Followup"
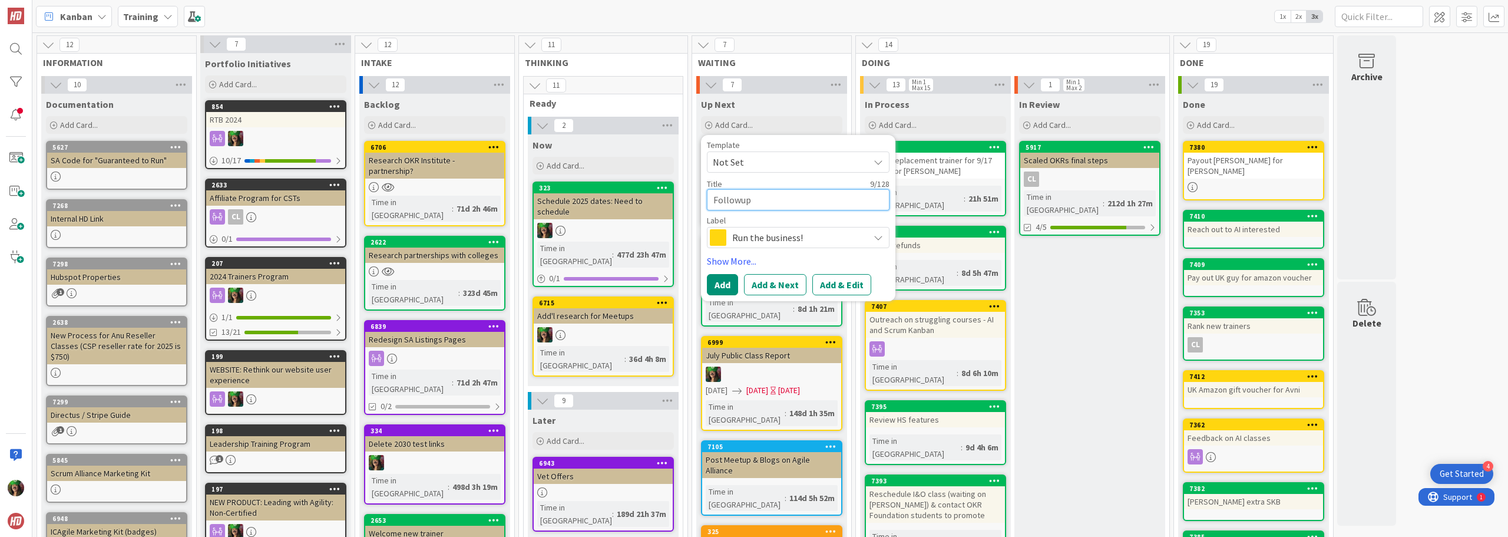
type textarea "x"
type textarea "Followup w"
type textarea "x"
type textarea "Followup w/"
type textarea "x"
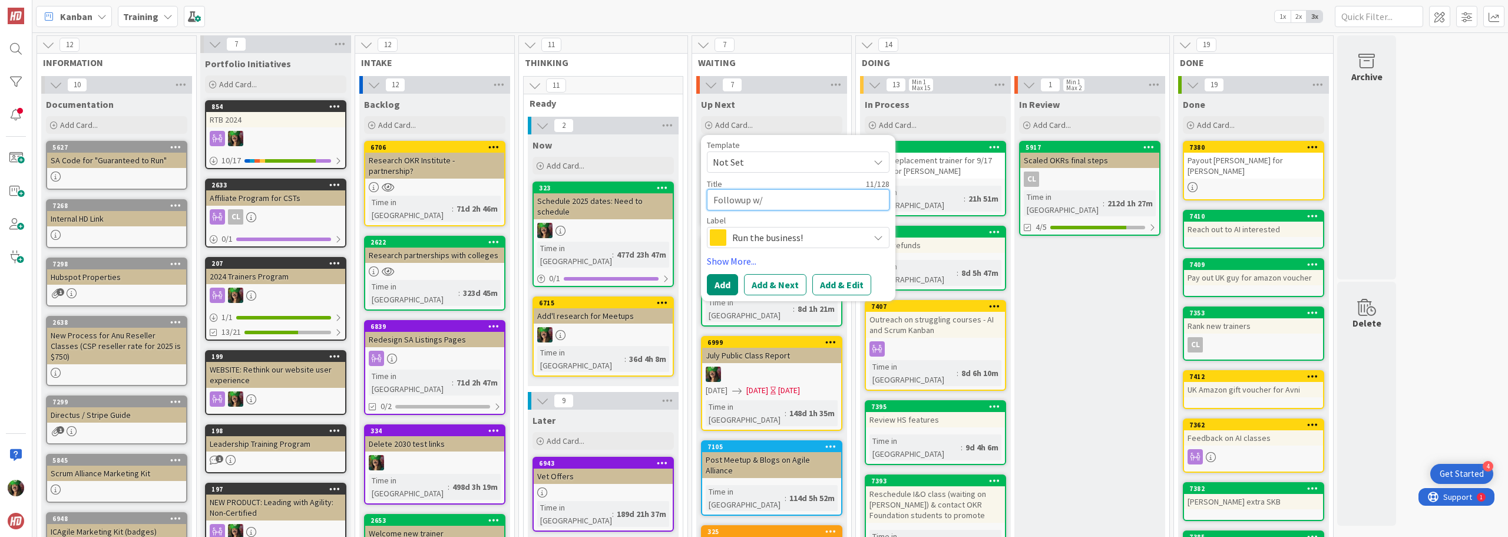
type textarea "Followup w/"
type textarea "x"
type textarea "Followup w/ P"
type textarea "x"
type textarea "Followup w/ Pa"
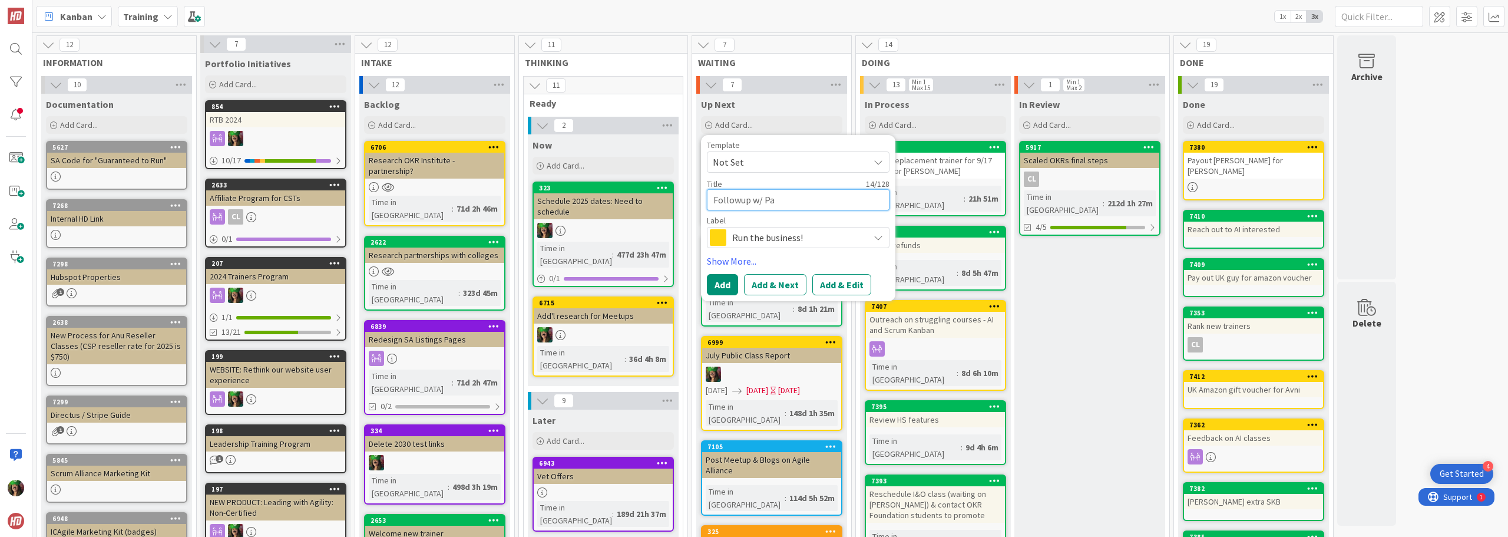
type textarea "x"
type textarea "Followup w/ Pat"
type textarea "x"
type textarea "Followup w/ Patr"
type textarea "x"
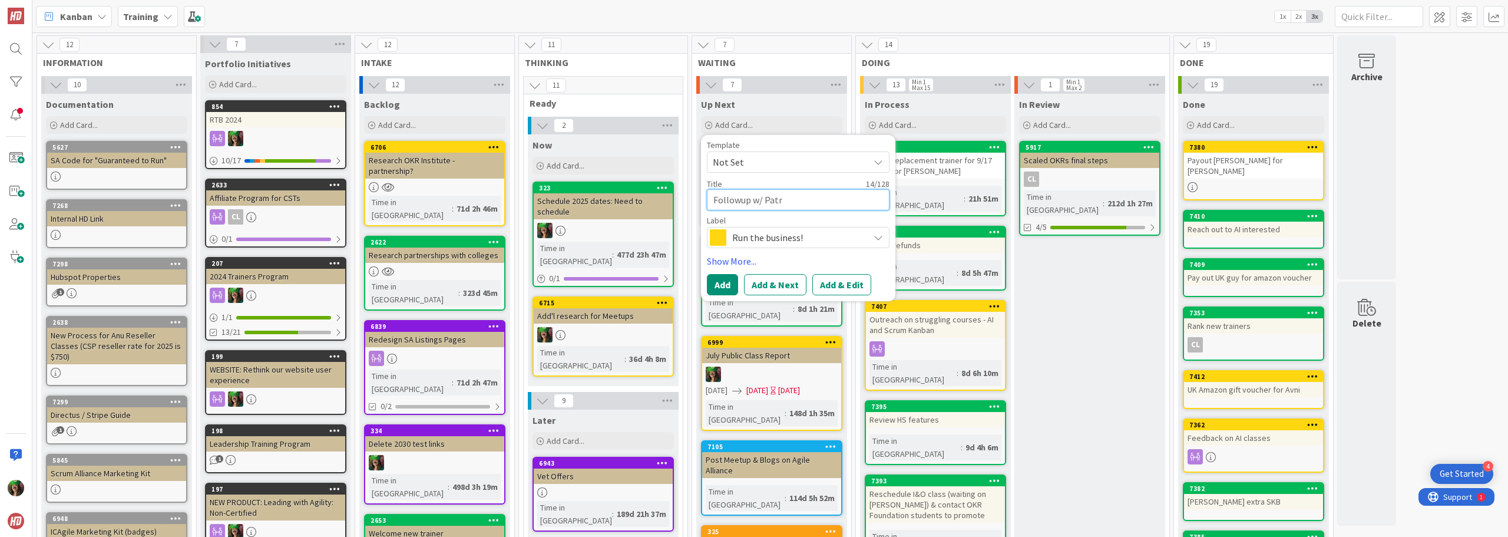
type textarea "Followup w/ Patri"
type textarea "x"
type textarea "Followup w/ Patric"
type textarea "x"
type textarea "Followup w/ [PERSON_NAME]"
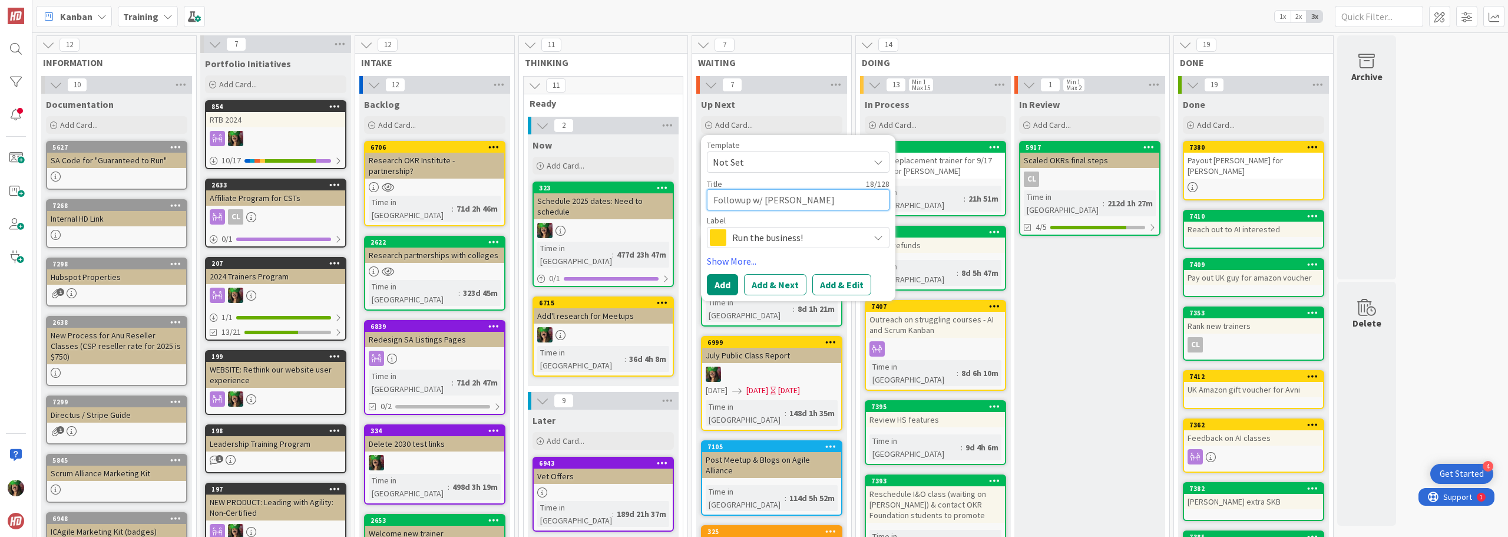
type textarea "x"
type textarea "Followup w/ [PERSON_NAME]"
type textarea "x"
type textarea "Followup w/ [PERSON_NAME]"
type textarea "x"
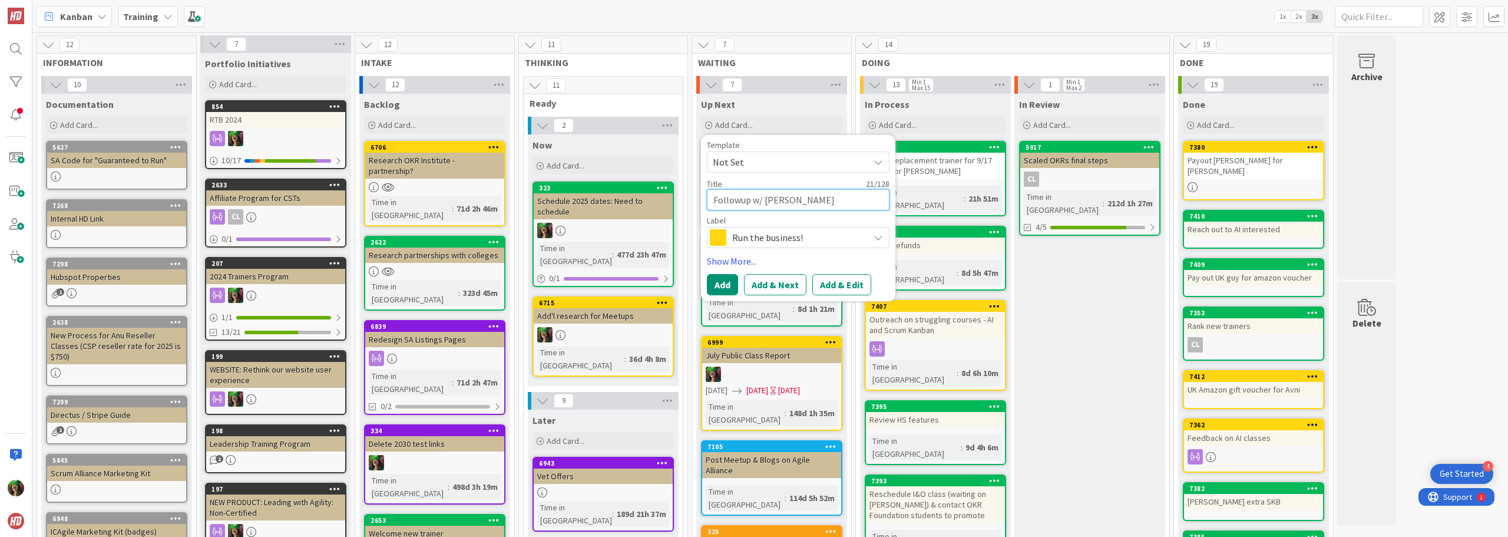
type textarea "Followup w/ [PERSON_NAME]"
type textarea "x"
type textarea "Followup w/ [PERSON_NAME] on"
type textarea "x"
type textarea "Followup w/ [PERSON_NAME] on"
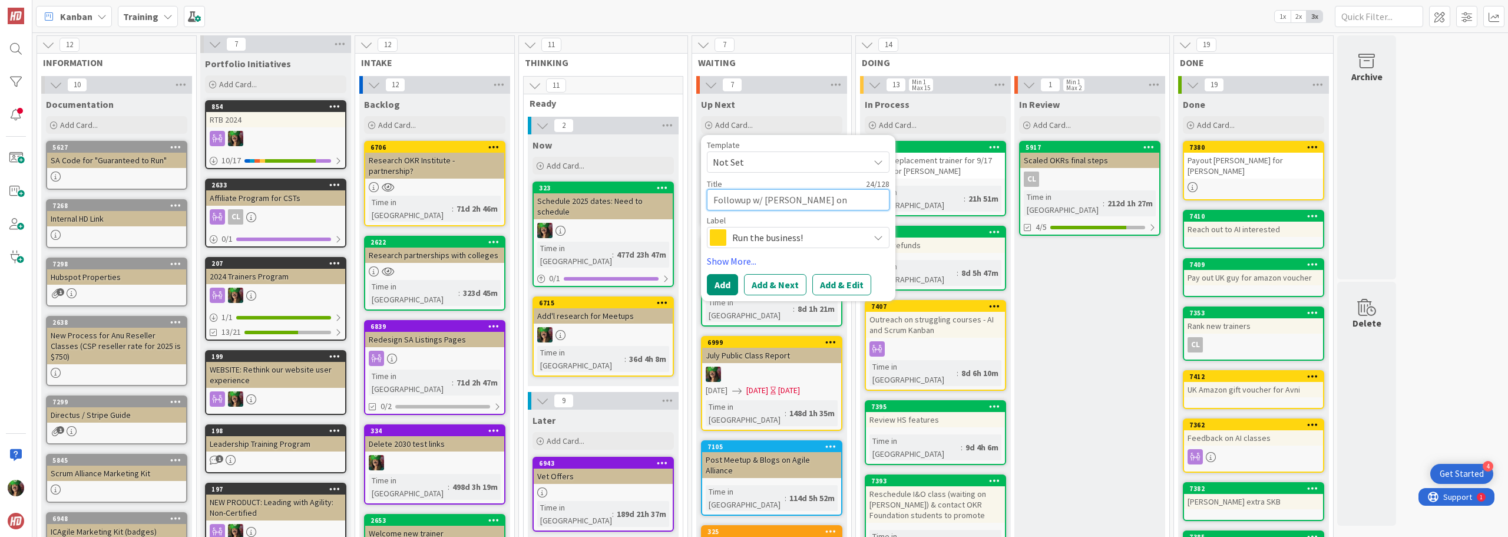
type textarea "x"
type textarea "Followup w/ [PERSON_NAME] on p"
type textarea "x"
type textarea "Followup w/ [PERSON_NAME] on ph"
type textarea "x"
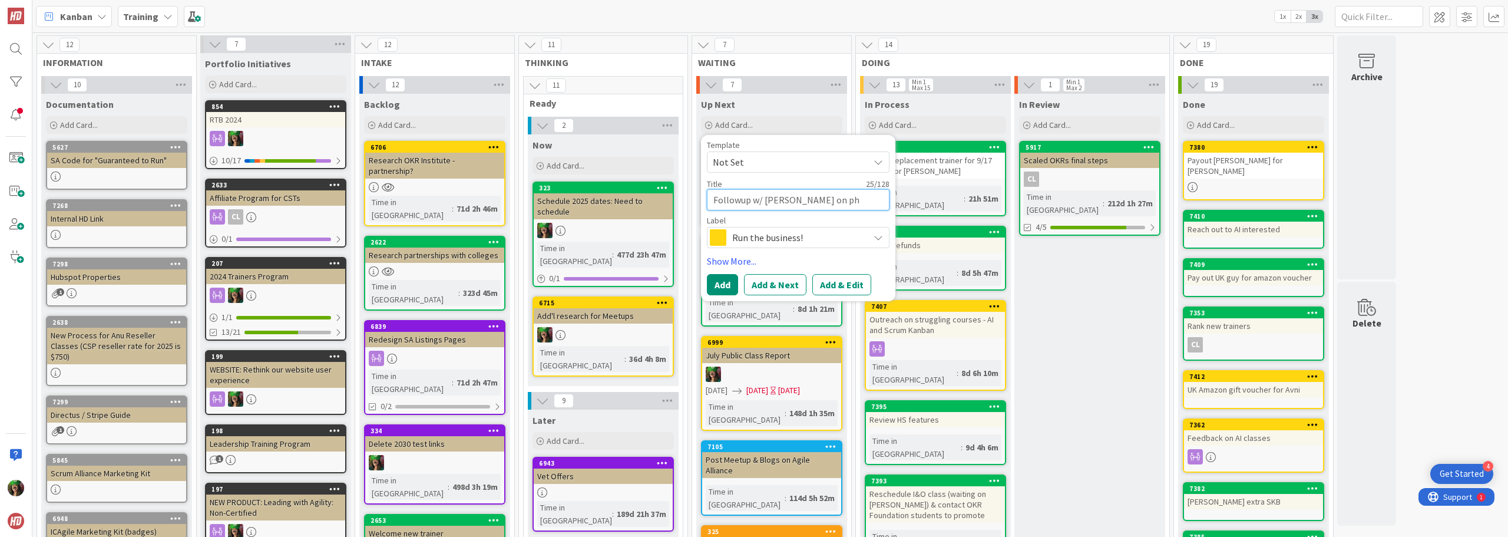
type textarea "Followup w/ [PERSON_NAME] on pho"
type textarea "x"
type textarea "Followup w/ [PERSON_NAME] on phon"
type textarea "x"
type textarea "Followup w/ [PERSON_NAME] on phone"
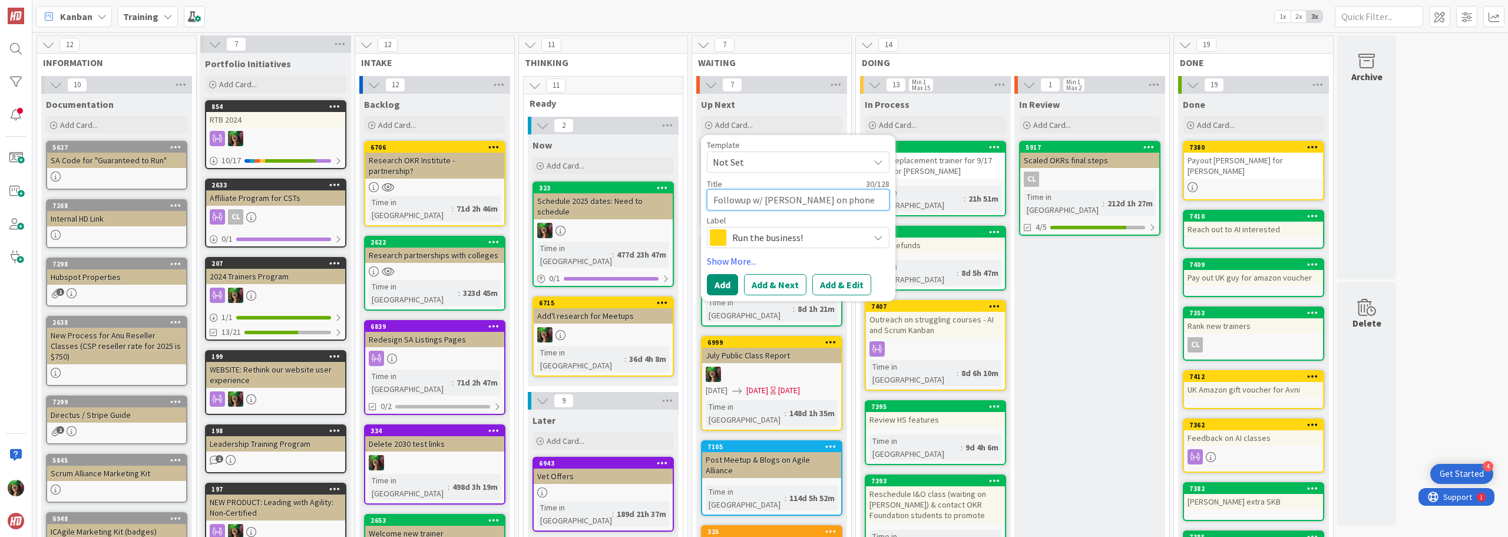
type textarea "x"
type textarea "Followup w/ [PERSON_NAME] on phone p"
type textarea "x"
type textarea "Followup w/ [PERSON_NAME] on phone pa"
type textarea "x"
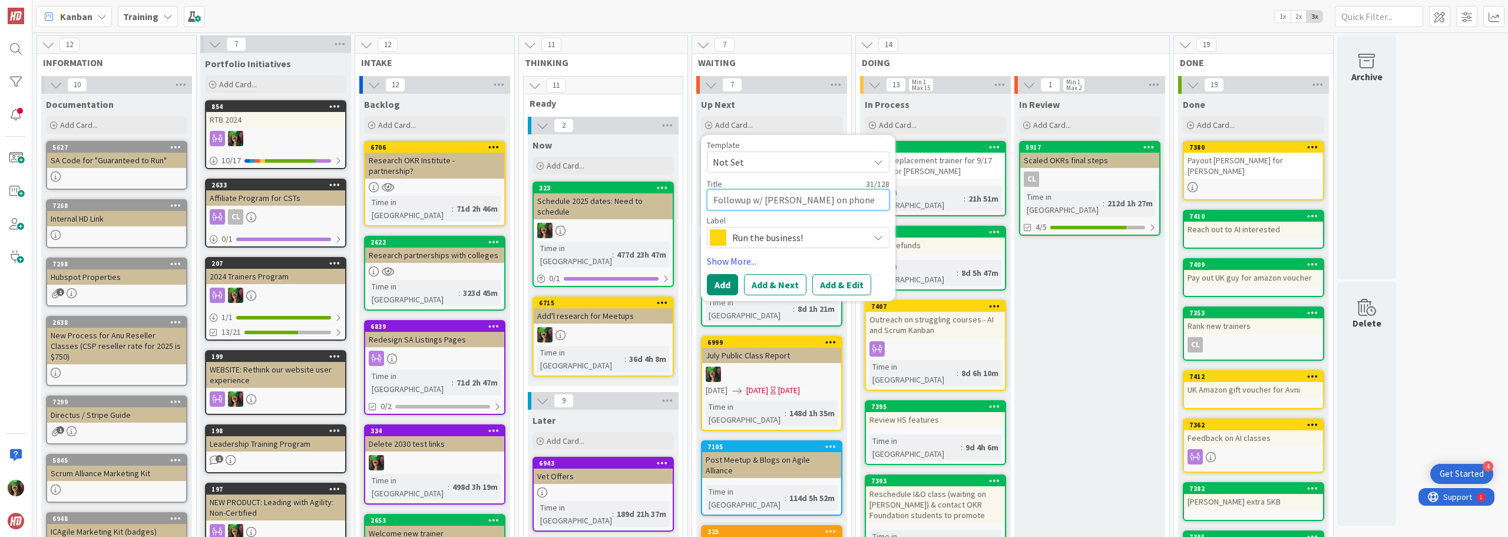
type textarea "Followup w/ [PERSON_NAME] on phone pay"
type textarea "x"
type textarea "Followup w/ [PERSON_NAME] on phone paym"
type textarea "x"
type textarea "Followup w/ [PERSON_NAME] on phone payme"
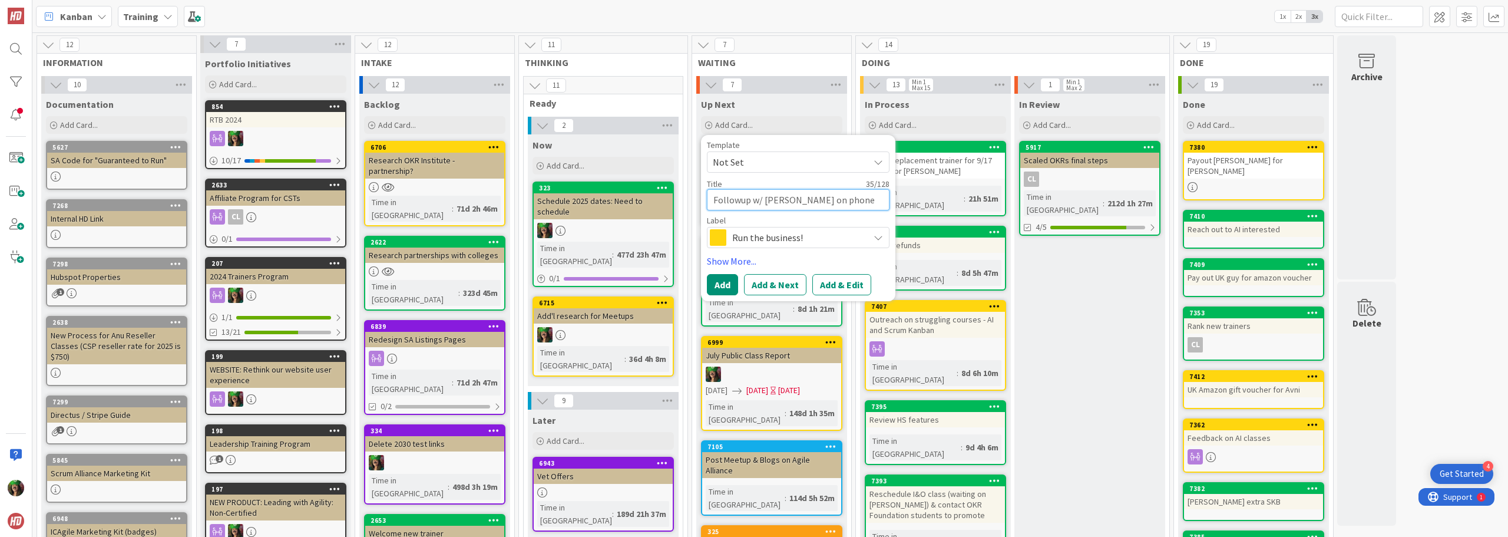
type textarea "x"
type textarea "Followup w/ [PERSON_NAME] on phone paymen"
type textarea "x"
type textarea "Followup w/ [PERSON_NAME] on phone payment"
click at [847, 283] on button "Add & Edit" at bounding box center [841, 284] width 59 height 21
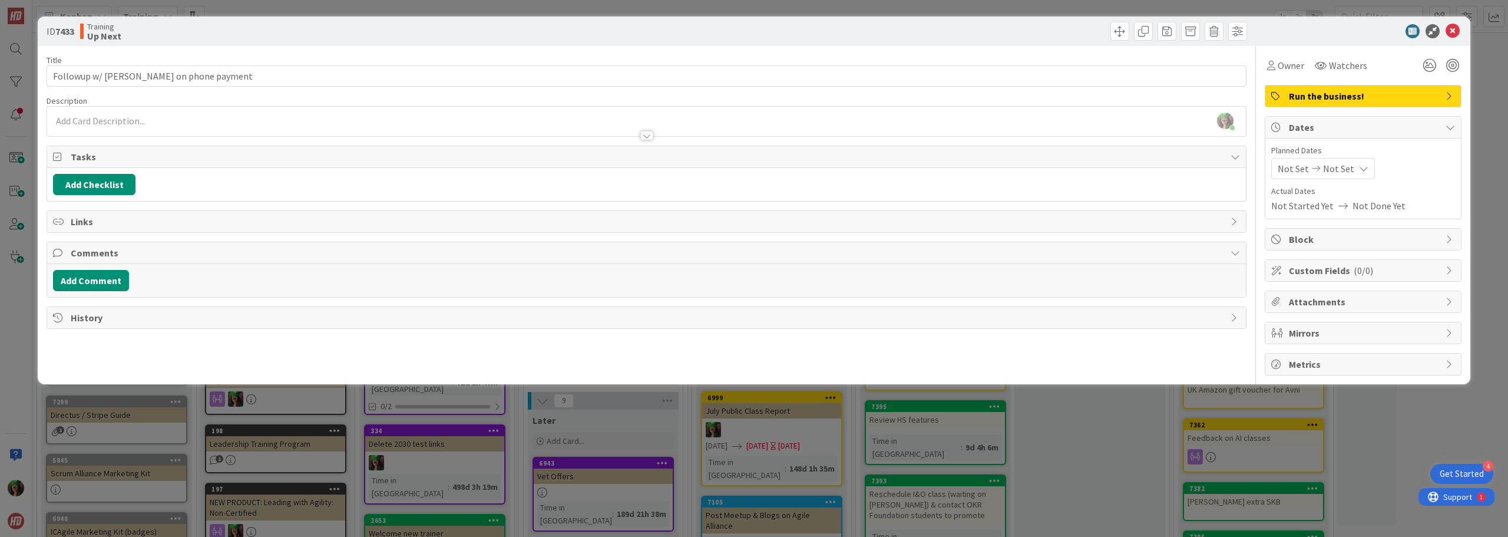
click at [124, 124] on div at bounding box center [646, 130] width 1199 height 12
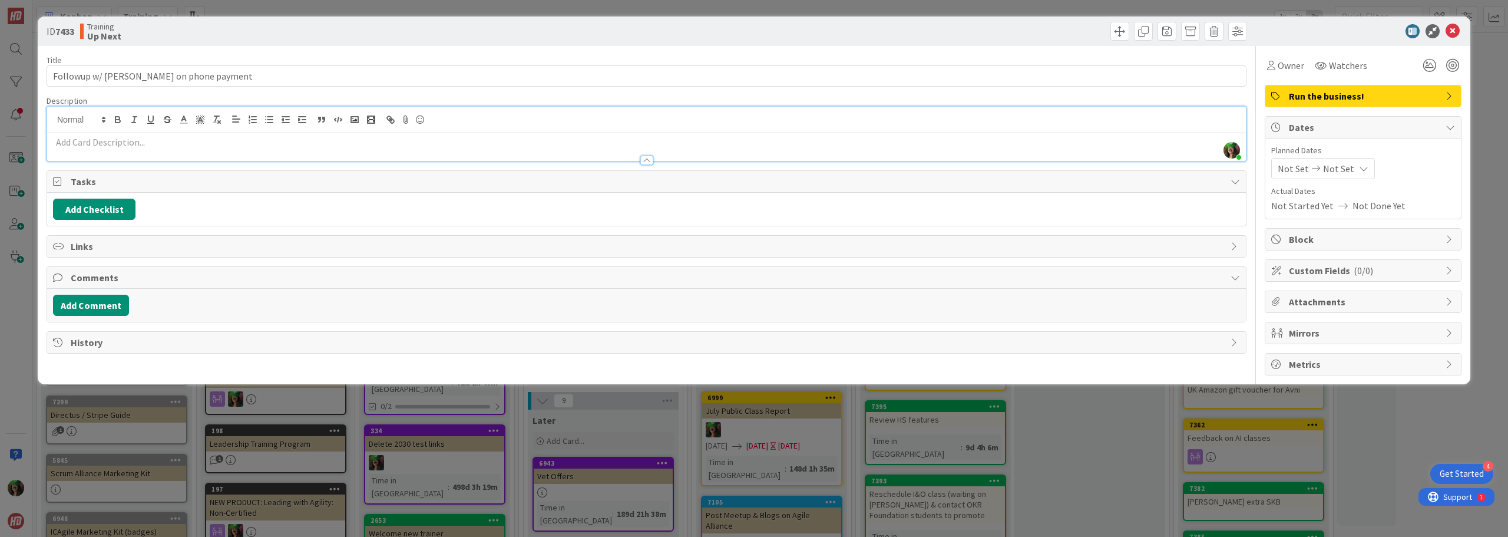
click at [126, 147] on p at bounding box center [646, 142] width 1187 height 14
drag, startPoint x: 161, startPoint y: 151, endPoint x: 97, endPoint y: 143, distance: 64.7
click at [97, 143] on p at bounding box center [646, 142] width 1187 height 14
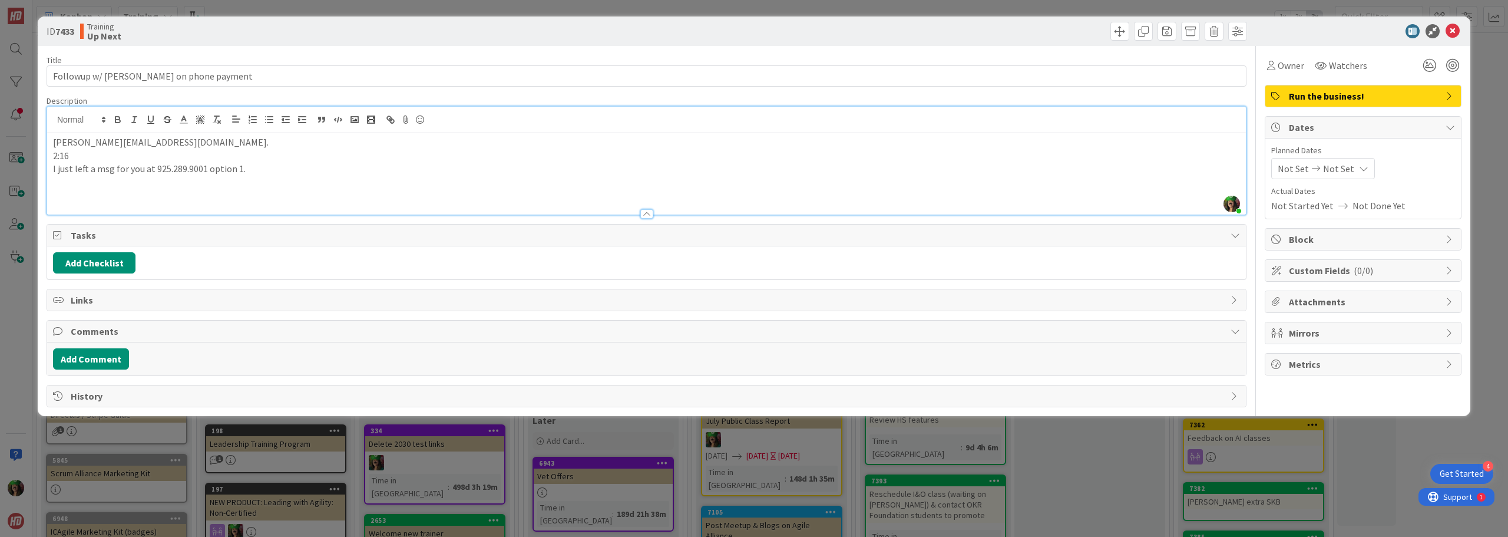
drag, startPoint x: 52, startPoint y: 154, endPoint x: 274, endPoint y: 171, distance: 222.1
click at [274, 171] on div "[PERSON_NAME][EMAIL_ADDRESS][DOMAIN_NAME]. 2:16 I just left a msg for you at 92…" at bounding box center [646, 173] width 1199 height 81
click at [200, 141] on p "[PERSON_NAME][EMAIL_ADDRESS][DOMAIN_NAME]." at bounding box center [646, 142] width 1187 height 14
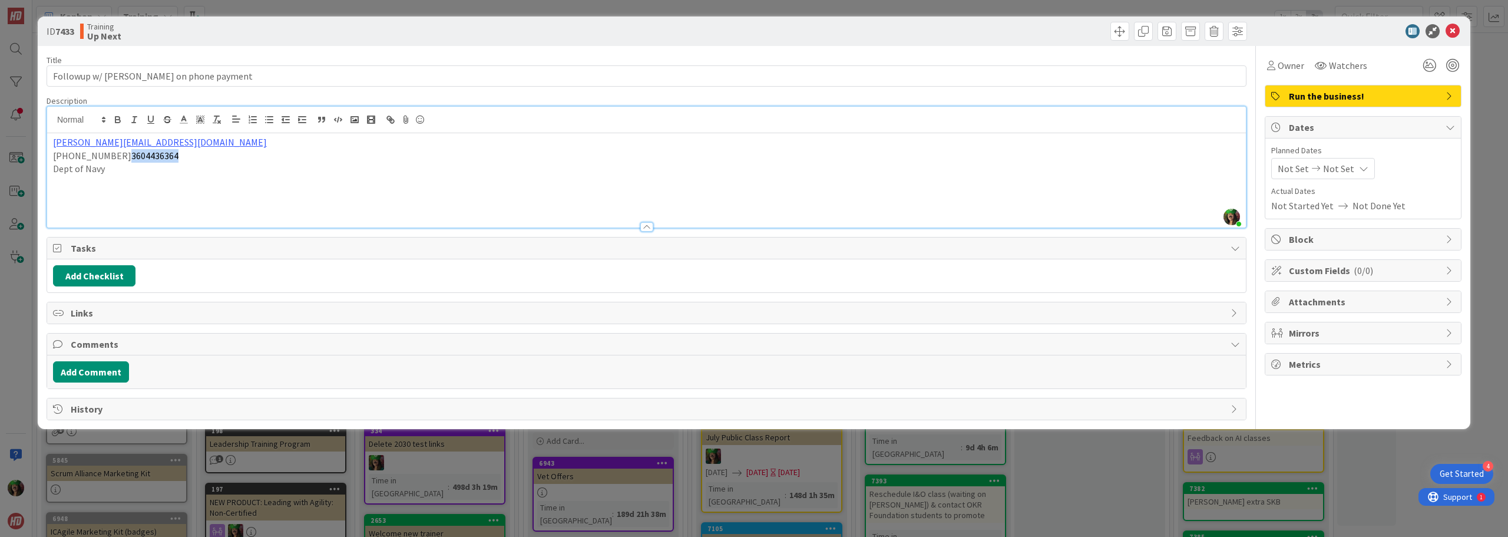
drag, startPoint x: 108, startPoint y: 154, endPoint x: 156, endPoint y: 153, distance: 47.1
click at [156, 153] on p "[PHONE_NUMBER] 3604436364" at bounding box center [646, 156] width 1187 height 14
click at [81, 190] on p at bounding box center [646, 196] width 1187 height 14
click at [103, 200] on p "Interested in 1 for CSD on 9/17-9/18; 1 for CSM on 9/26; 1 for AI for Product O…" at bounding box center [646, 196] width 1187 height 14
click at [532, 197] on p "Interested in: 1 for CSD on 9/17-9/18; 1 for CSM on 9/26; 1 for AI for Product …" at bounding box center [646, 196] width 1187 height 14
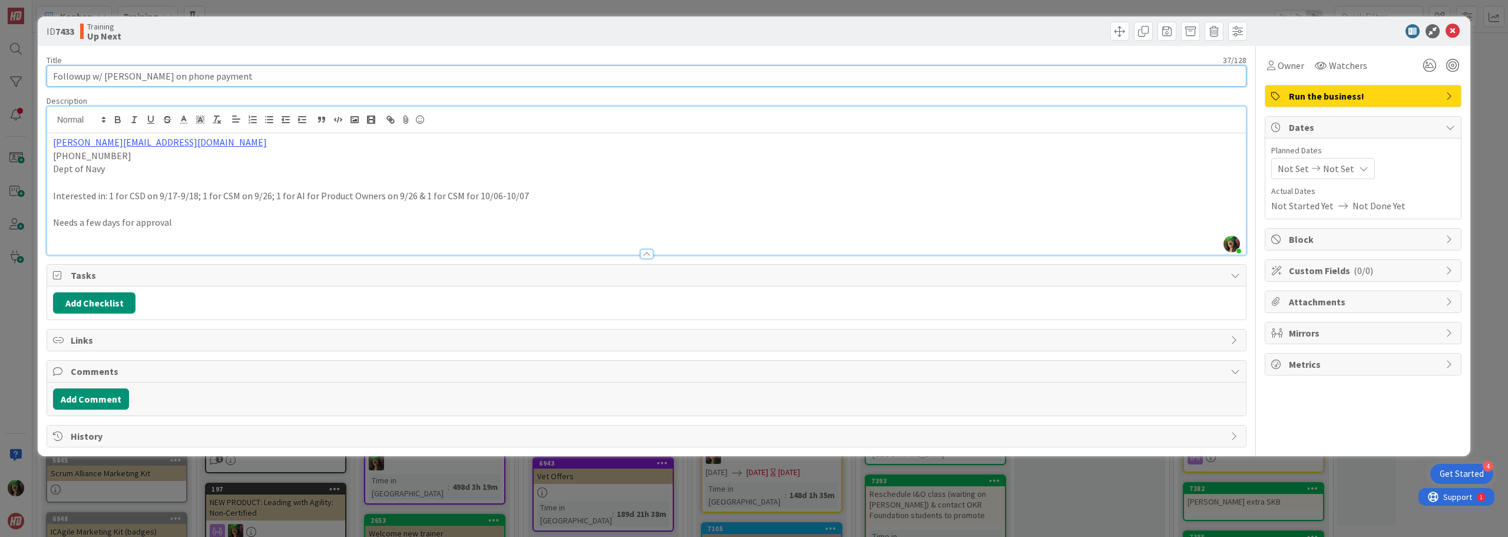
click at [283, 76] on input "Followup w/ [PERSON_NAME] on phone payment" at bounding box center [647, 75] width 1200 height 21
click at [82, 78] on input "Followup w/ [PERSON_NAME] on phone payment" at bounding box center [647, 75] width 1200 height 21
click at [79, 74] on input "Followup w/ [PERSON_NAME] on phone payment" at bounding box center [647, 75] width 1200 height 21
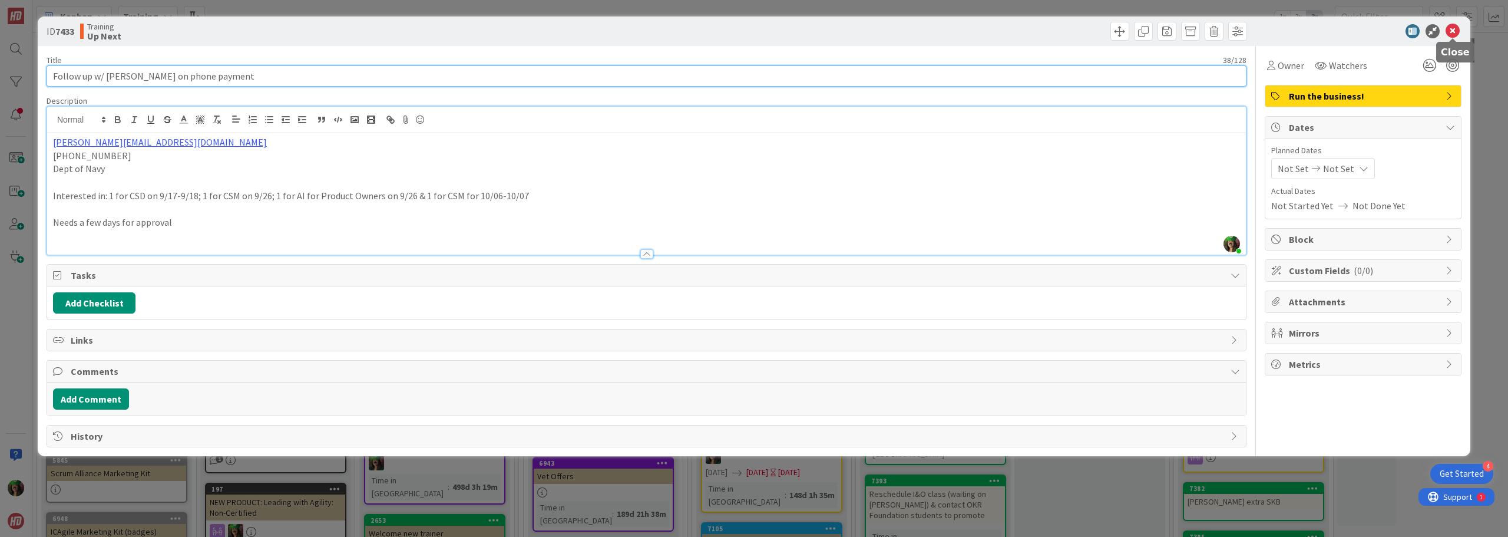
type input "Follow up w/ [PERSON_NAME] on phone payment"
click at [1450, 27] on icon at bounding box center [1453, 31] width 14 height 14
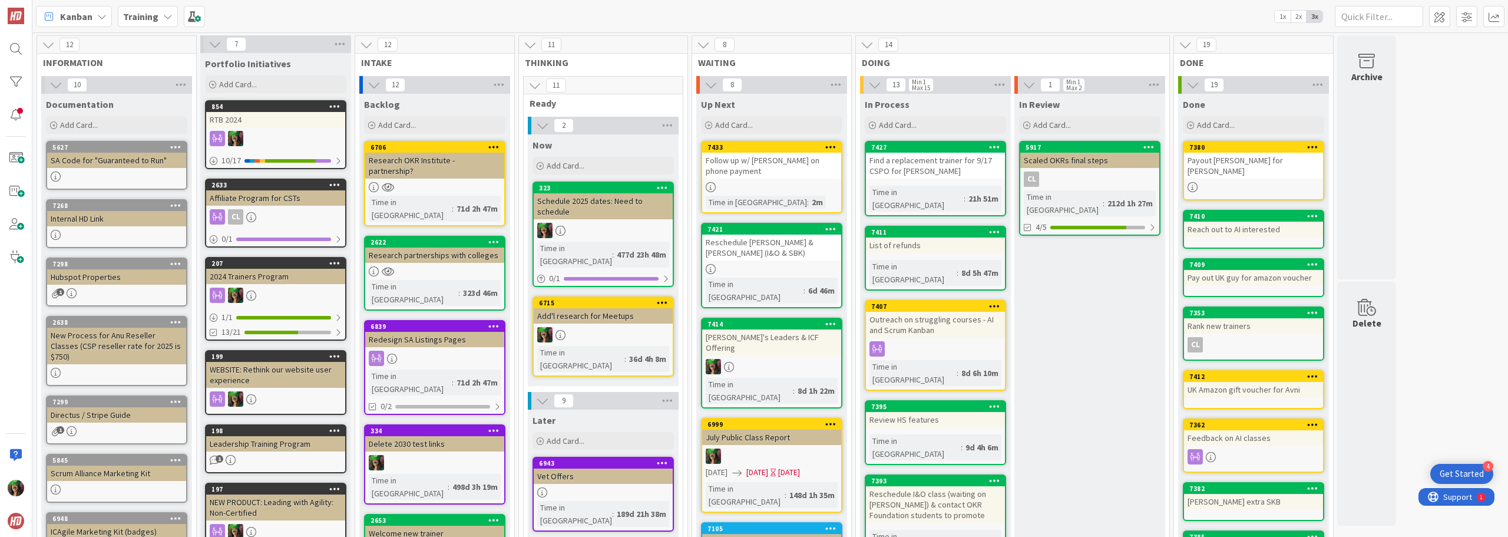
click at [769, 170] on div "Follow up w/ [PERSON_NAME] on phone payment" at bounding box center [771, 166] width 139 height 26
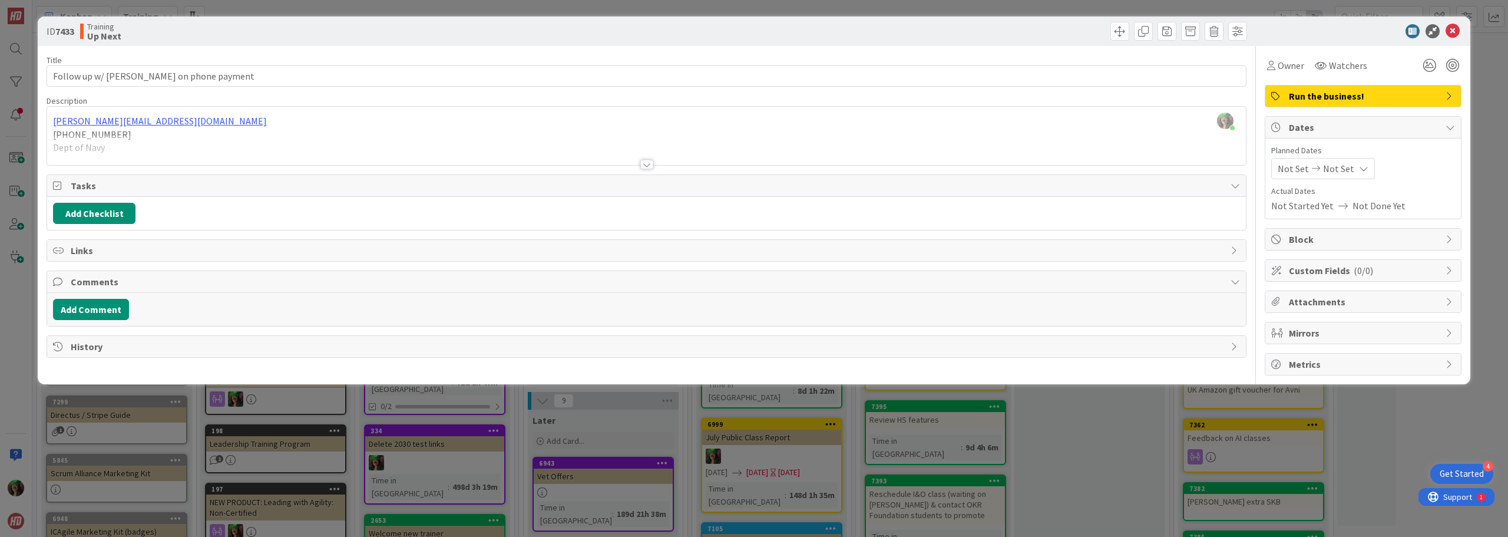
click at [649, 164] on div at bounding box center [646, 164] width 13 height 9
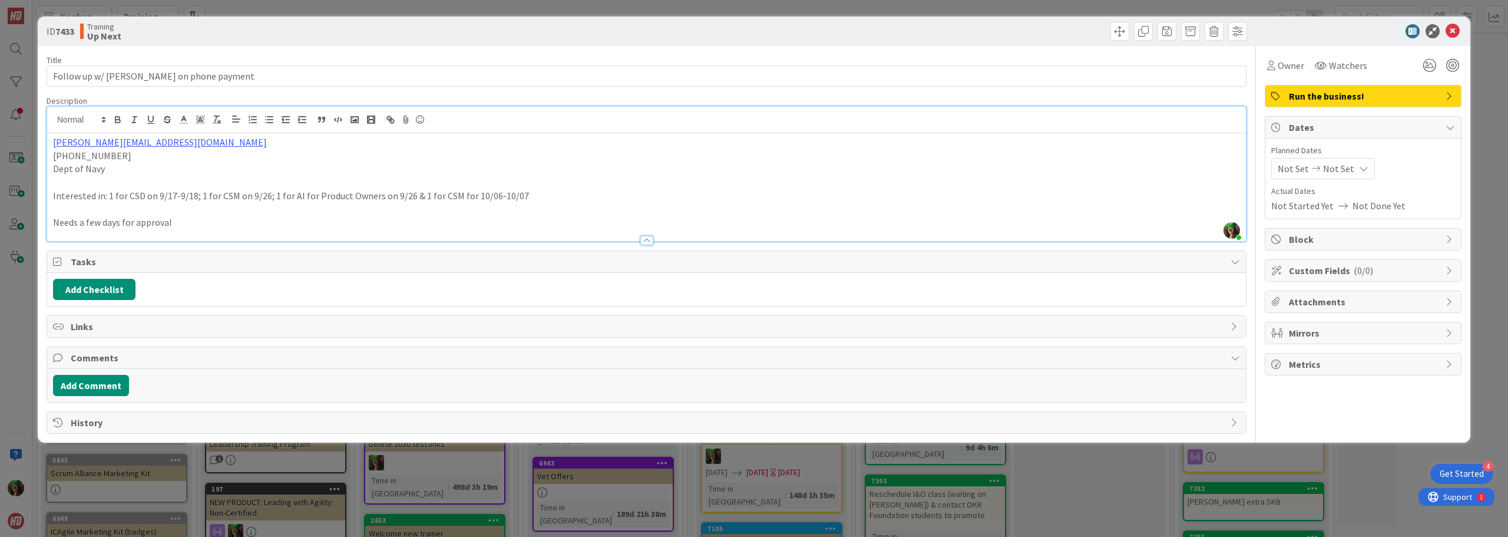
click at [124, 221] on p "Needs a few days for approval" at bounding box center [646, 223] width 1187 height 14
copy p "Needs a few days for approval"
click at [225, 144] on p "[PERSON_NAME][EMAIL_ADDRESS][DOMAIN_NAME]" at bounding box center [646, 142] width 1187 height 14
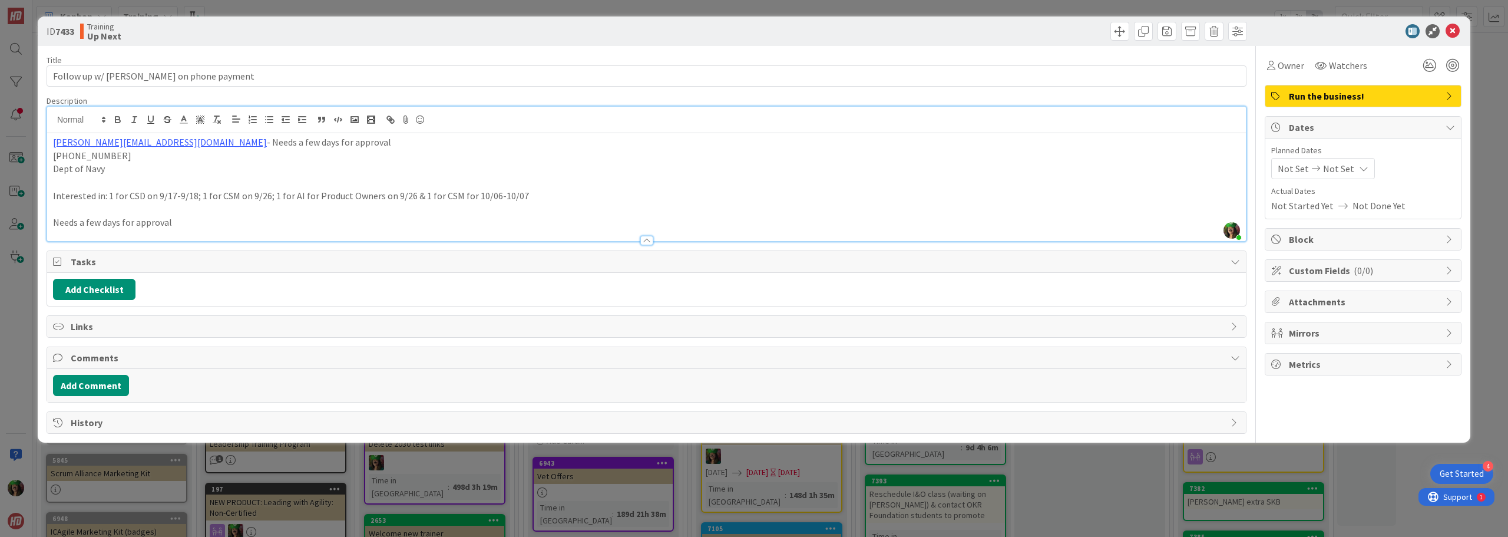
click at [140, 220] on p "Needs a few days for approval" at bounding box center [646, 223] width 1187 height 14
click at [195, 146] on p "[PERSON_NAME][EMAIL_ADDRESS][DOMAIN_NAME] - Needs a few days for approval" at bounding box center [646, 142] width 1187 height 14
click at [358, 146] on p "[PERSON_NAME][EMAIL_ADDRESS][DOMAIN_NAME] - she needs a few days for approval" at bounding box center [646, 142] width 1187 height 14
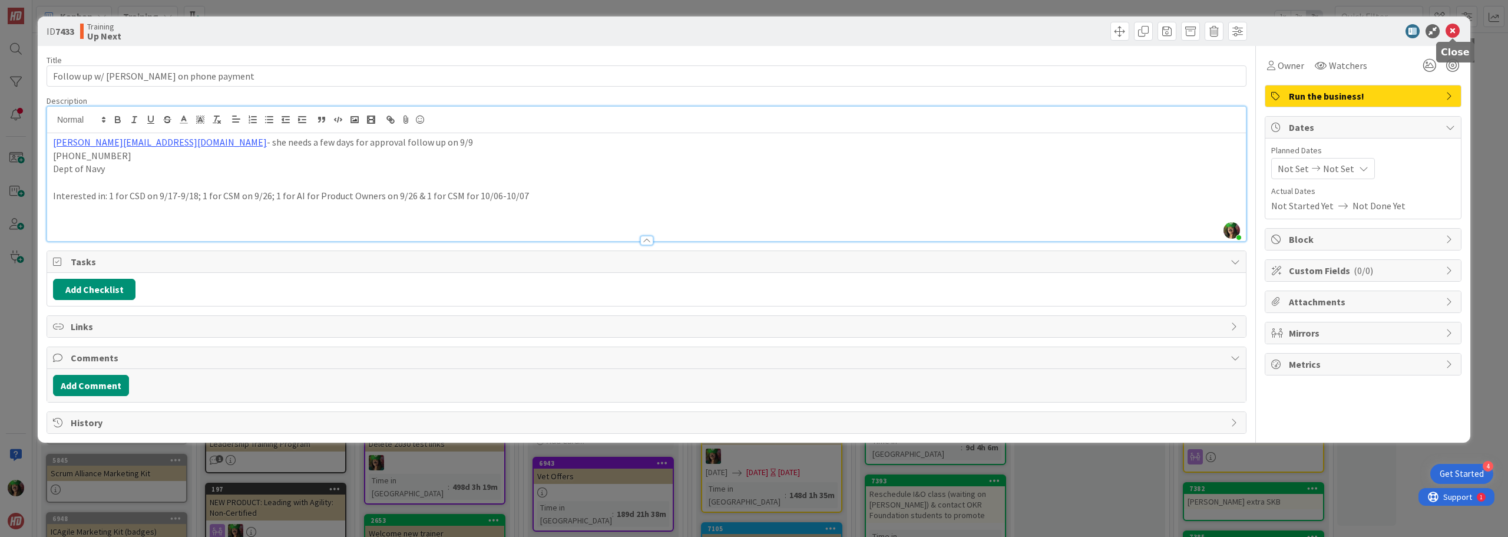
click at [1447, 32] on icon at bounding box center [1453, 31] width 14 height 14
